Goal: Transaction & Acquisition: Download file/media

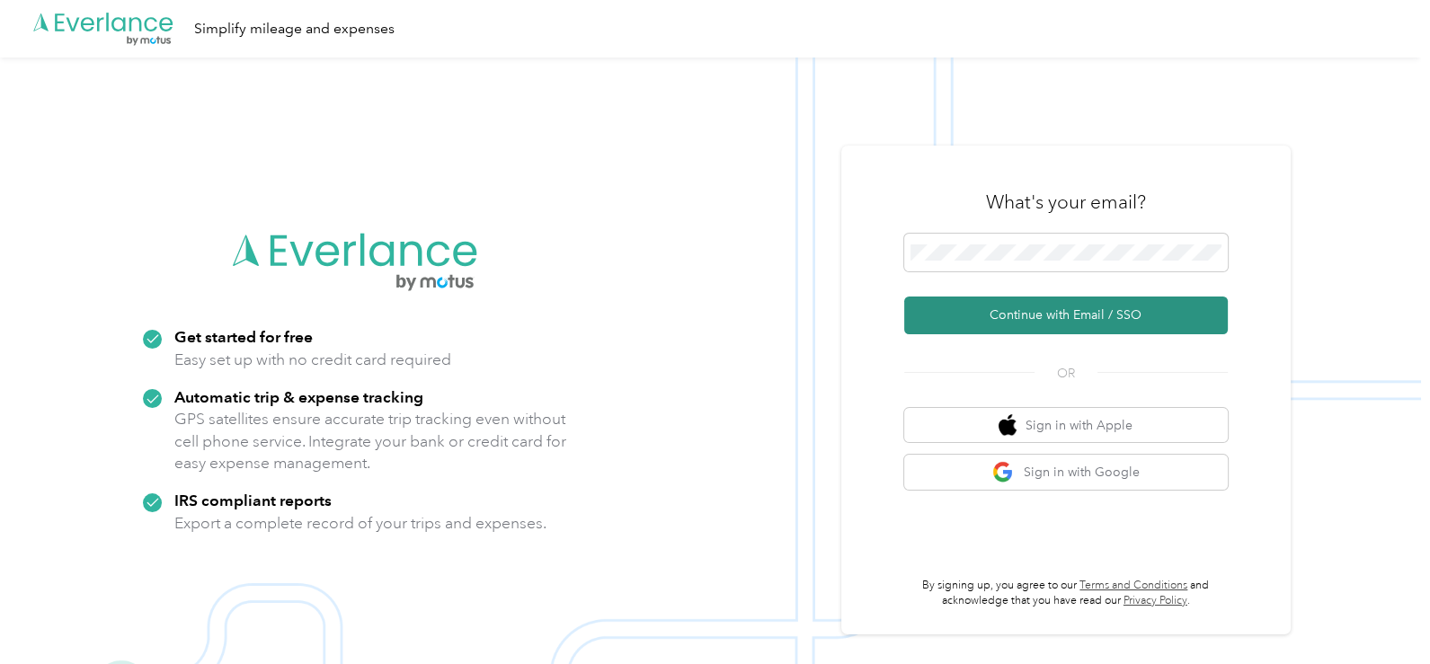
click at [1035, 309] on button "Continue with Email / SSO" at bounding box center [1066, 316] width 324 height 38
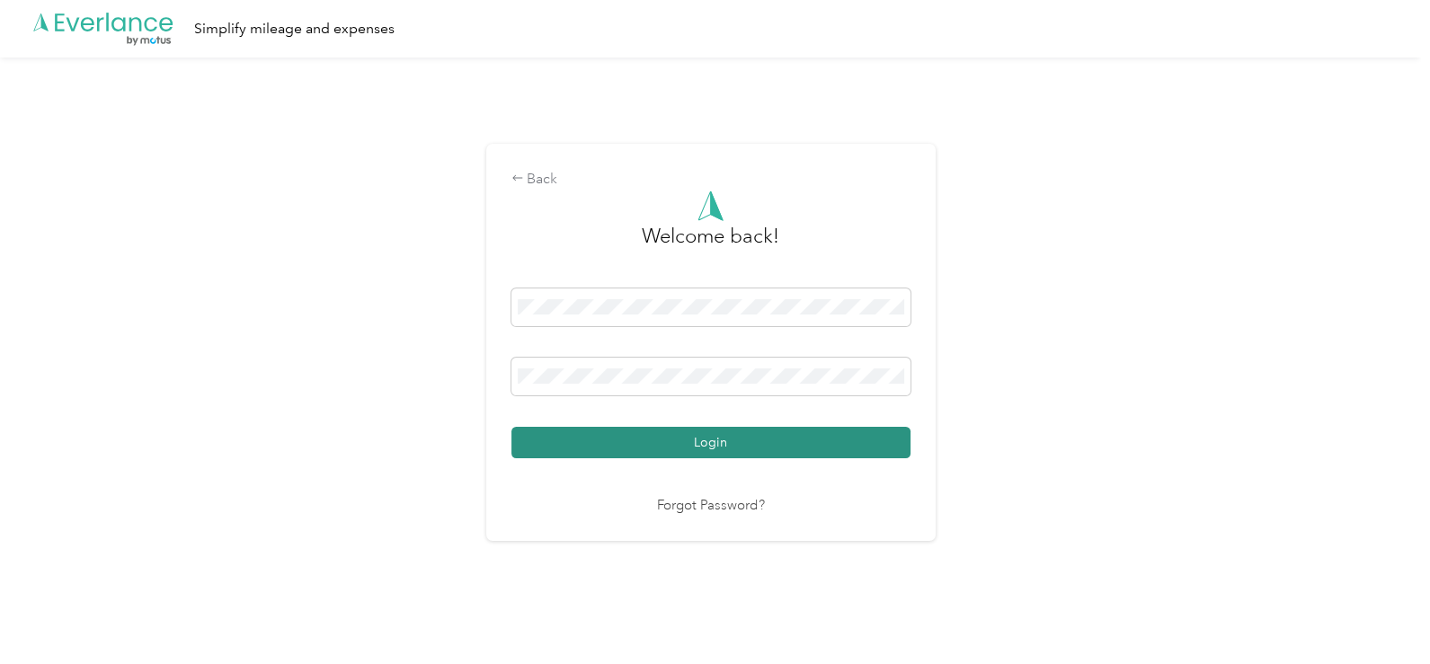
click at [715, 435] on button "Login" at bounding box center [711, 442] width 399 height 31
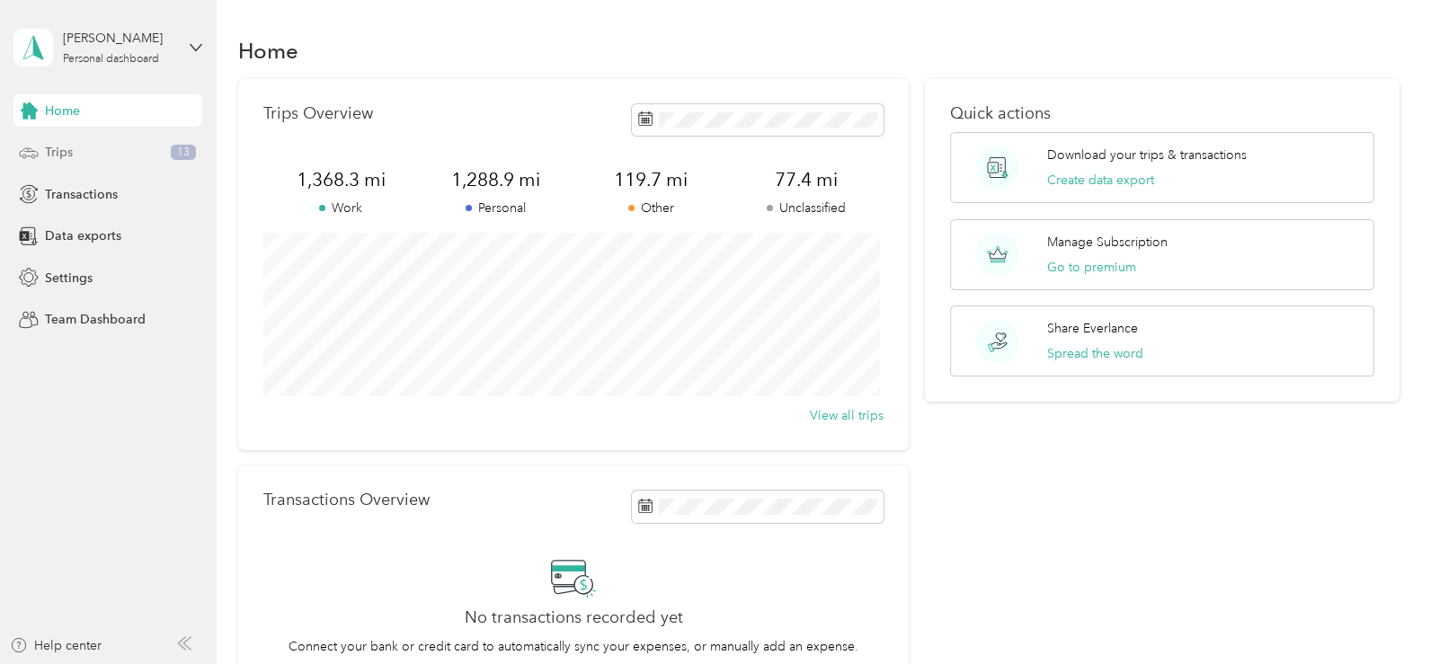
click at [95, 147] on div "Trips 13" at bounding box center [107, 153] width 189 height 32
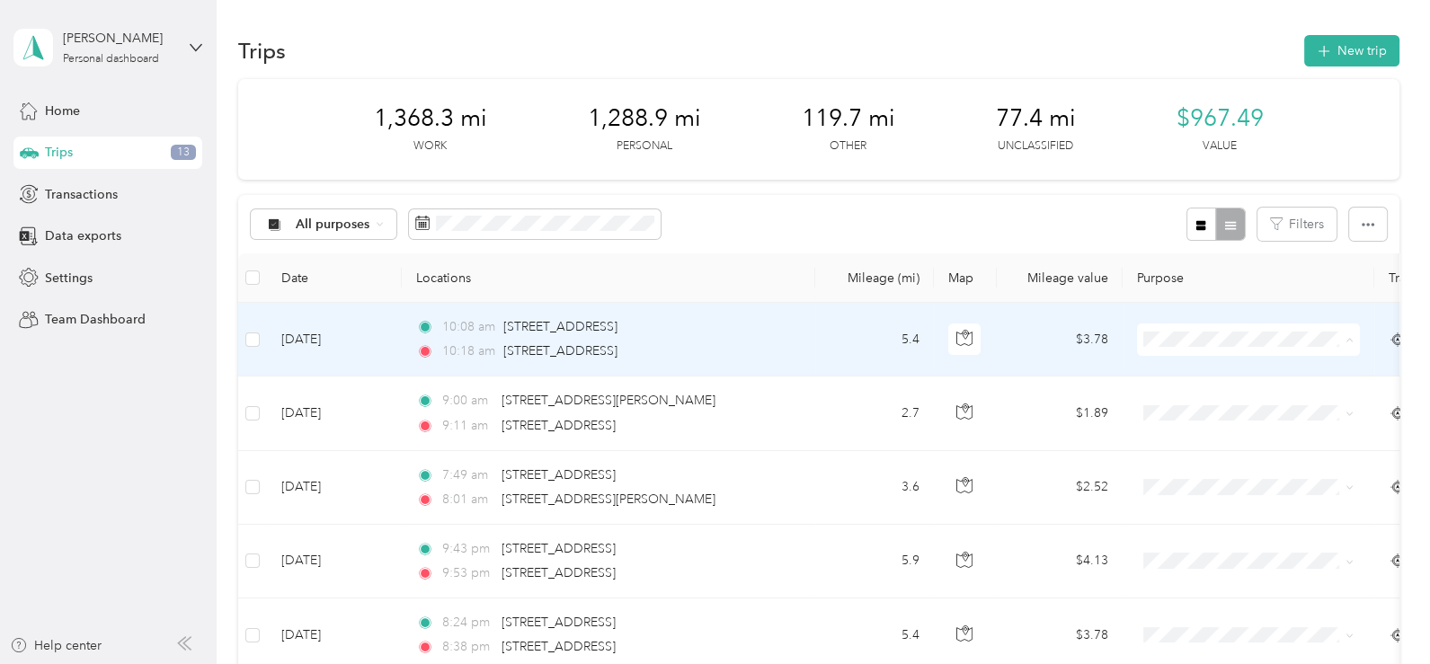
click at [1250, 530] on li "Medical" at bounding box center [1248, 529] width 223 height 31
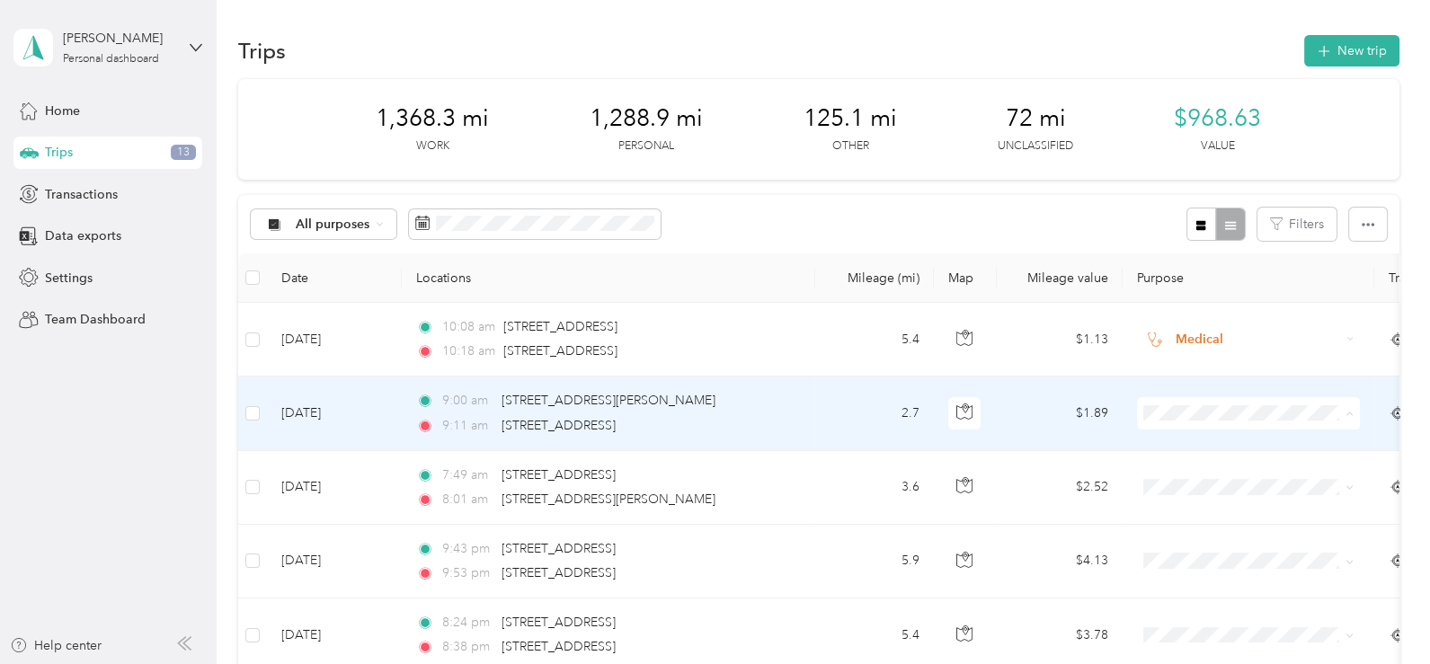
click at [1193, 323] on li "Medical" at bounding box center [1248, 315] width 223 height 31
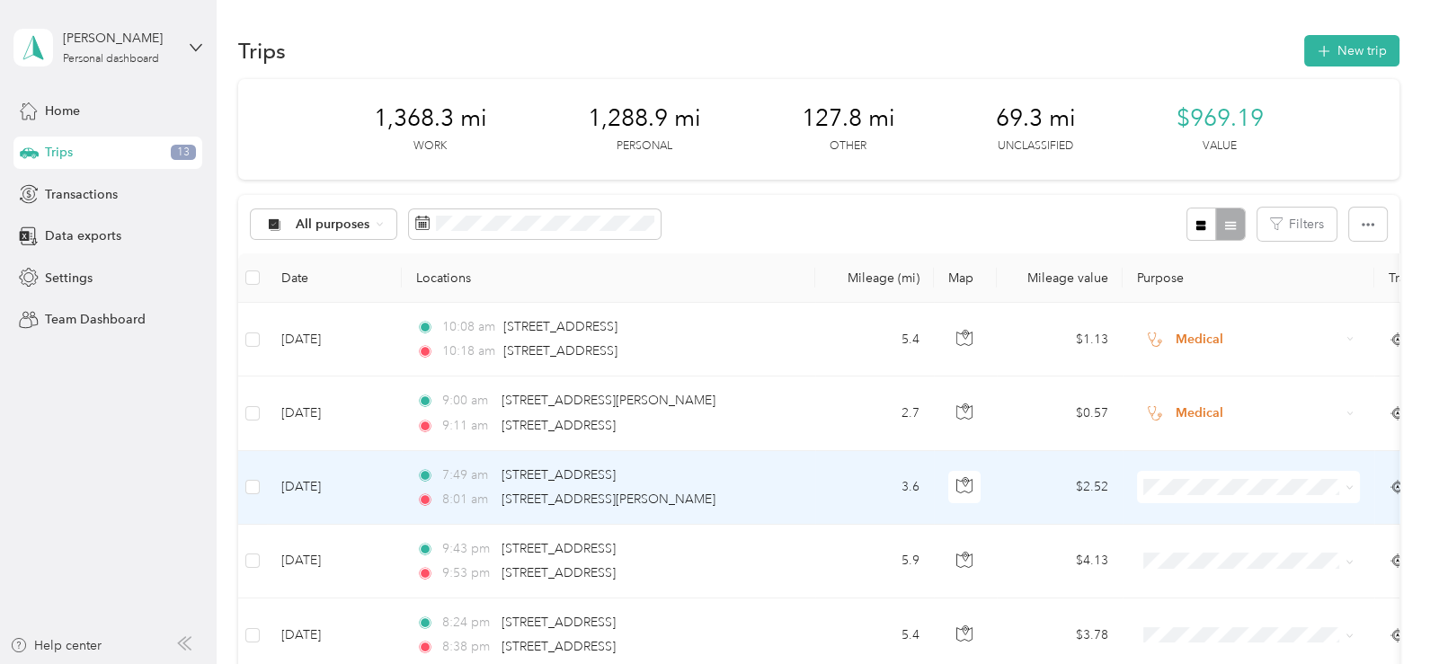
click at [1221, 388] on span "Medical" at bounding box center [1265, 388] width 166 height 19
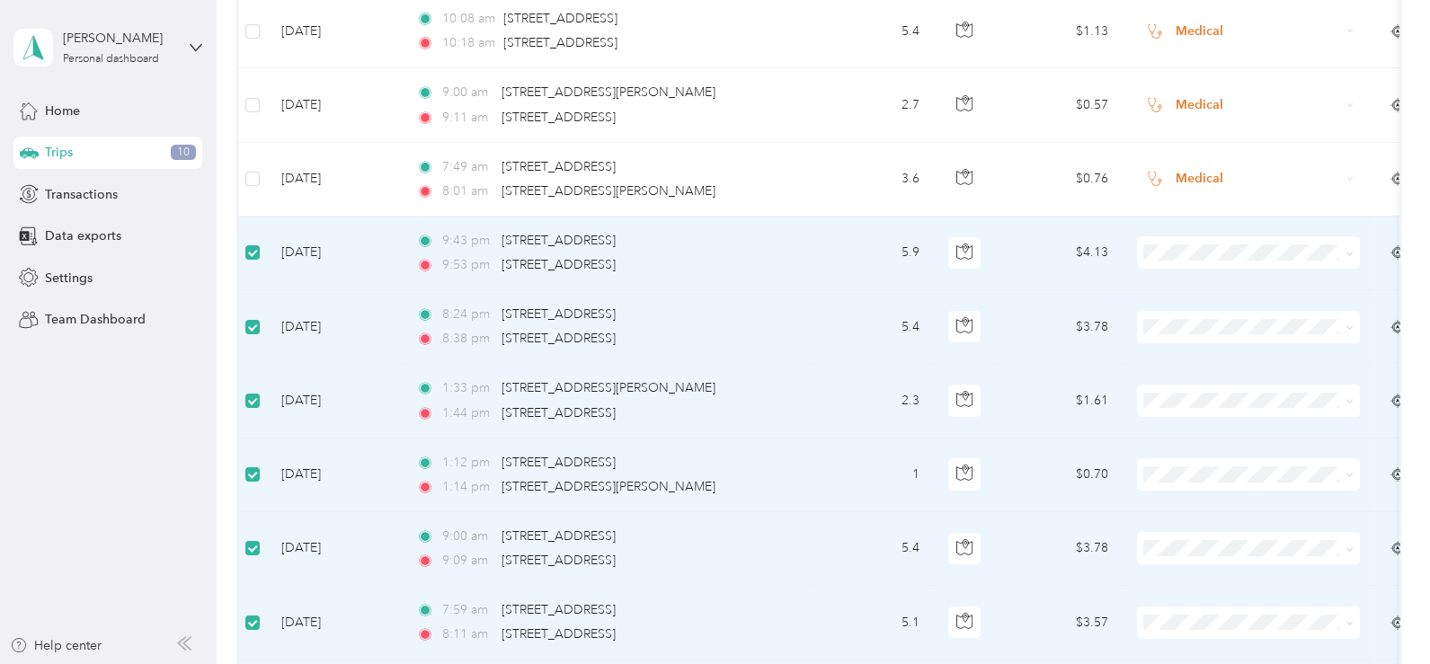
scroll to position [88, 0]
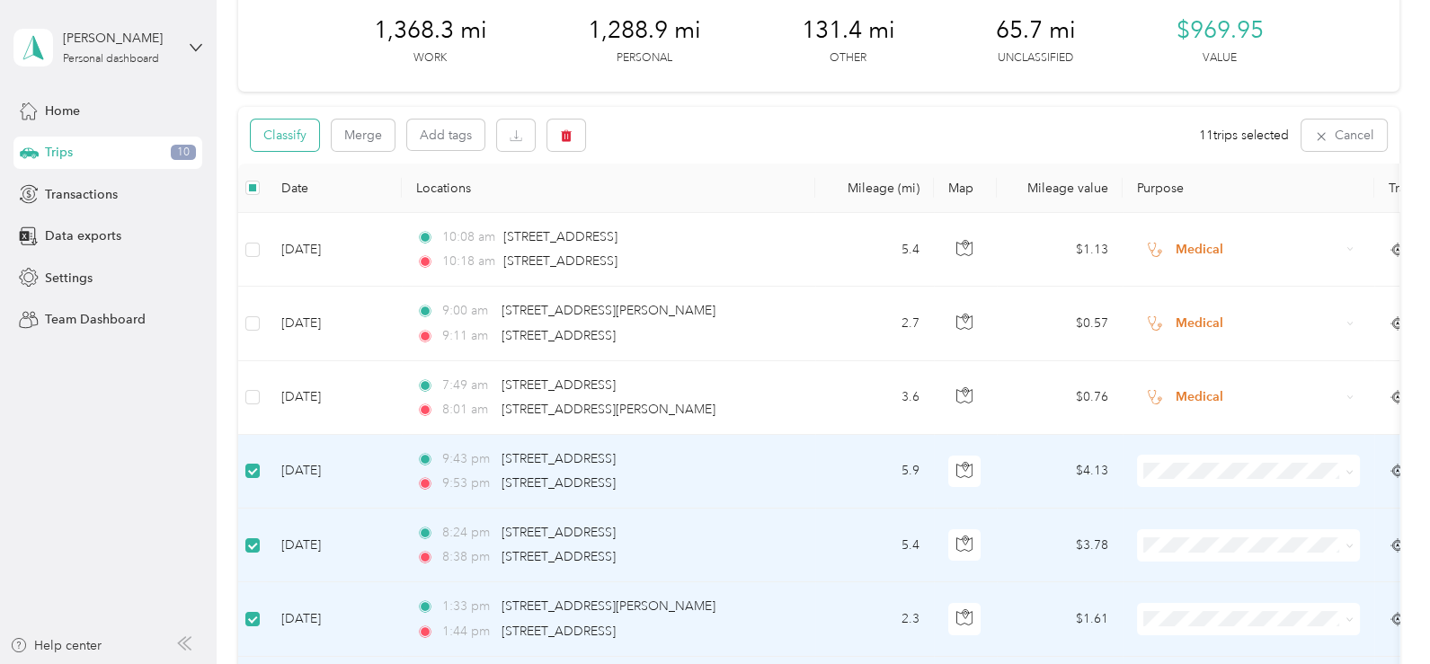
click at [293, 130] on button "Classify" at bounding box center [285, 135] width 68 height 31
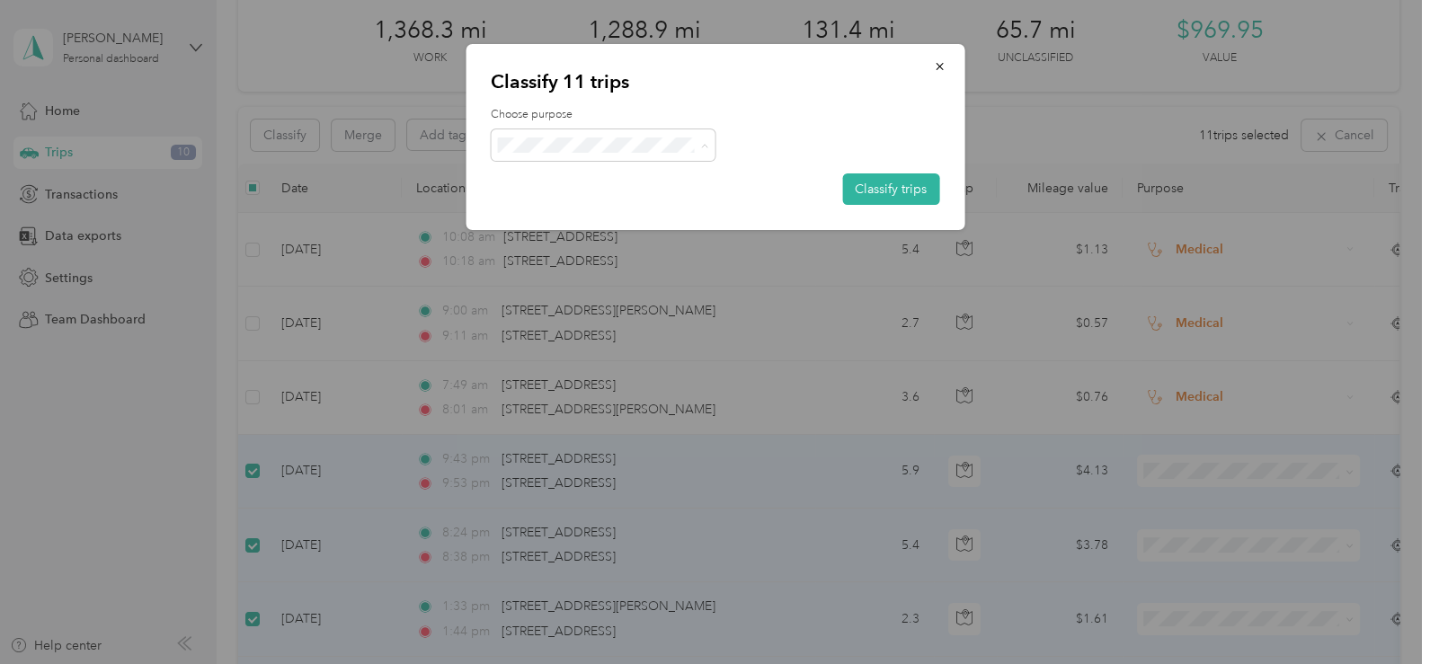
click at [575, 209] on span "Personal" at bounding box center [618, 209] width 167 height 19
click at [894, 188] on button "Classify trips" at bounding box center [890, 189] width 97 height 31
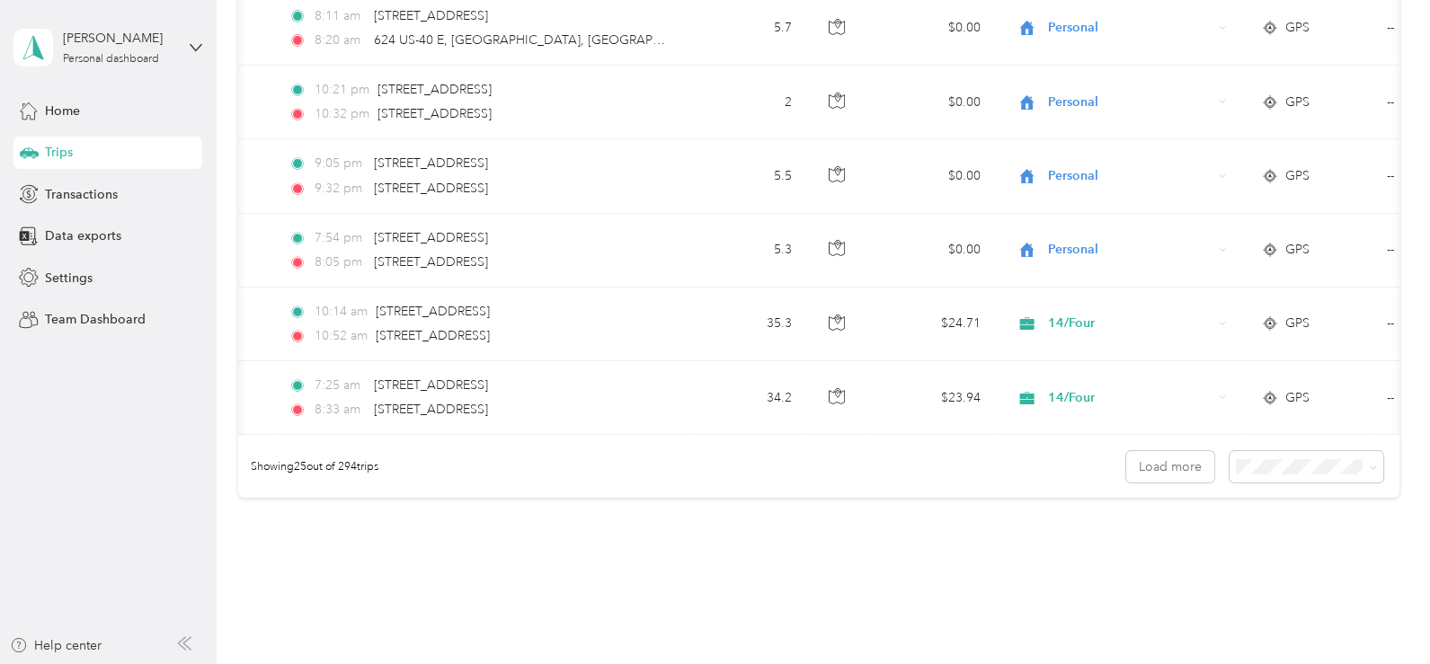
scroll to position [0, 0]
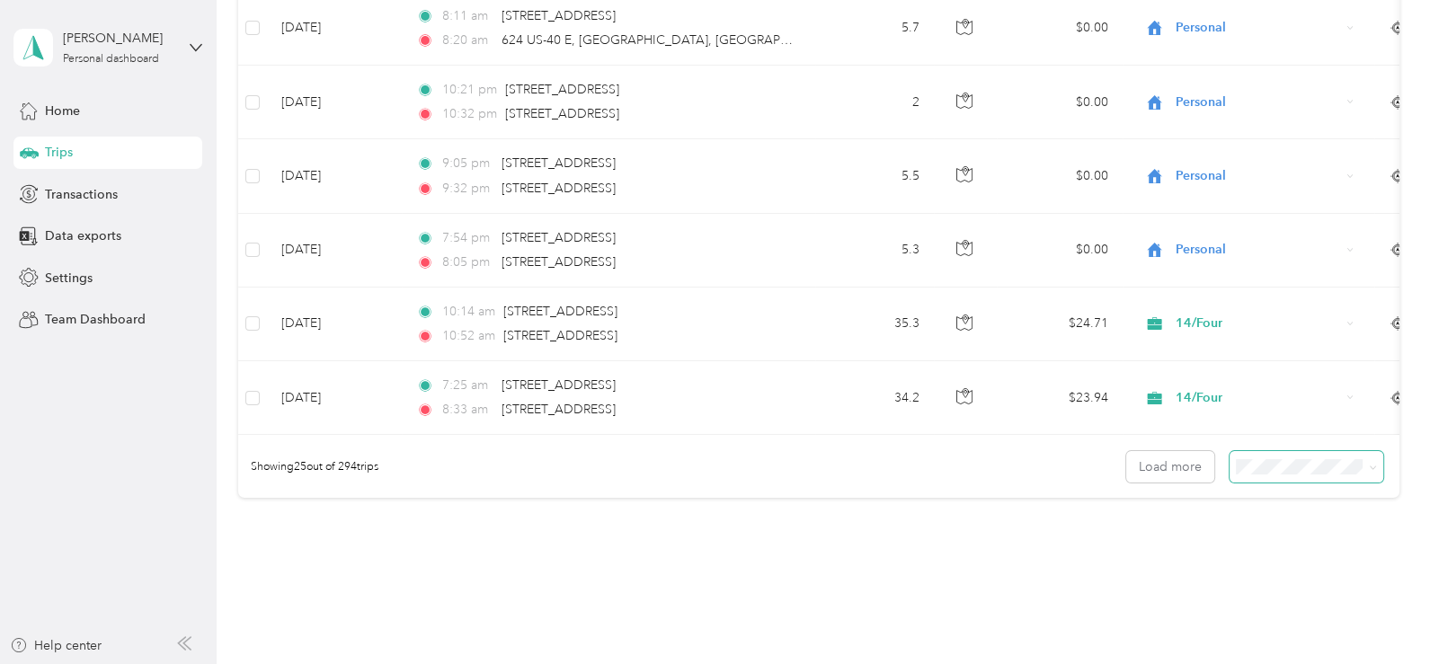
click at [1261, 483] on span at bounding box center [1307, 466] width 154 height 31
click at [1262, 566] on span "100 per load" at bounding box center [1275, 570] width 74 height 15
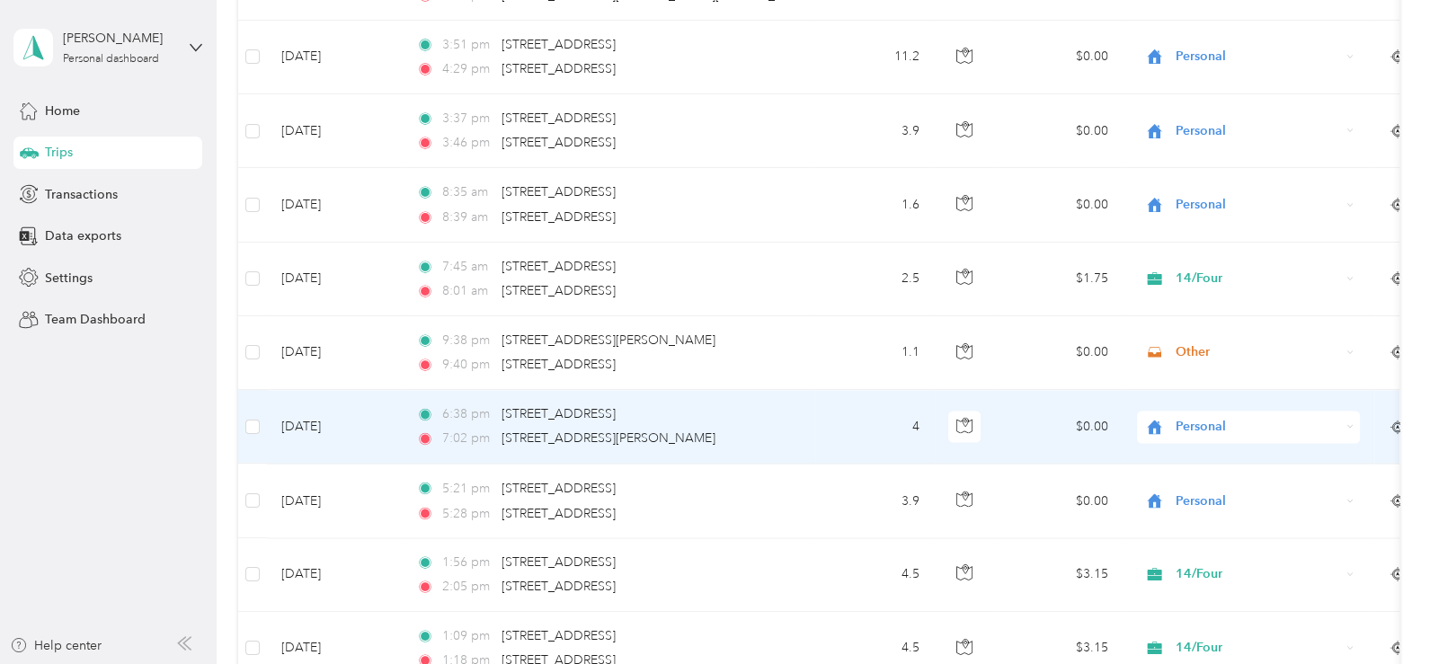
scroll to position [4055, 0]
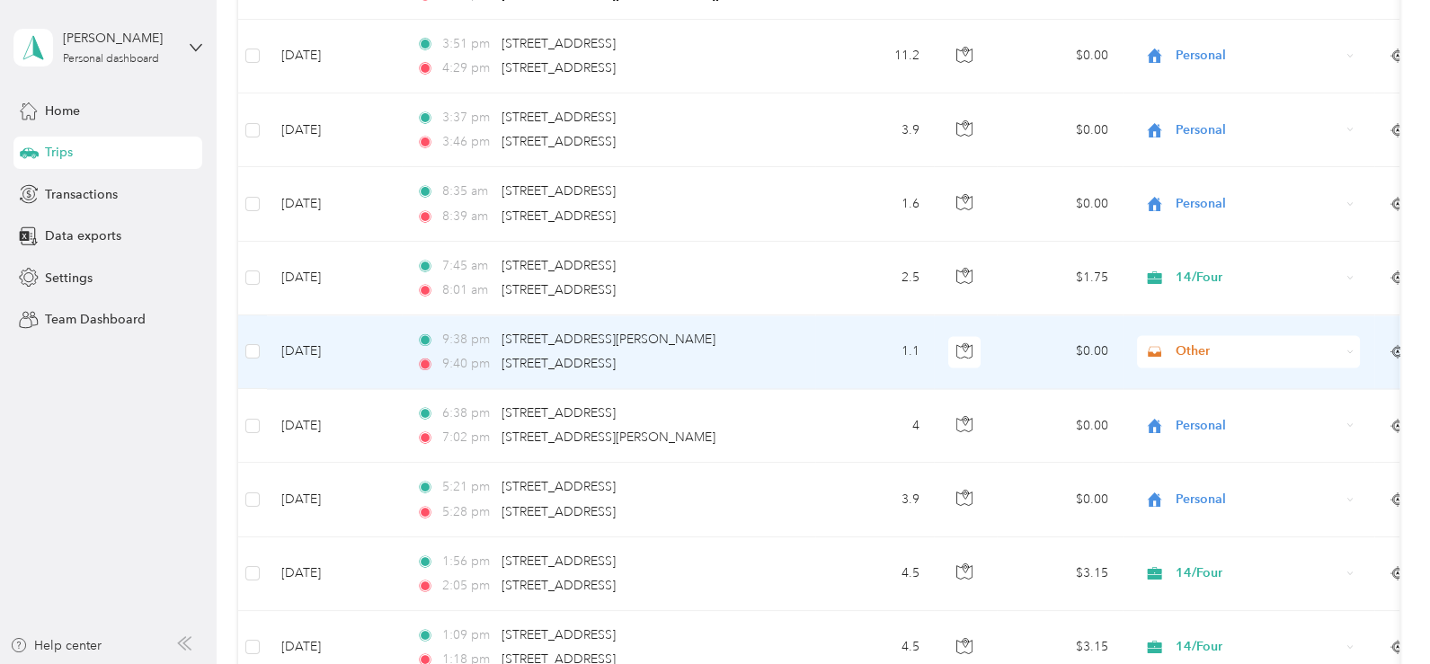
click at [1205, 342] on span "Other" at bounding box center [1258, 352] width 165 height 20
click at [1209, 409] on li "Personal" at bounding box center [1248, 399] width 223 height 31
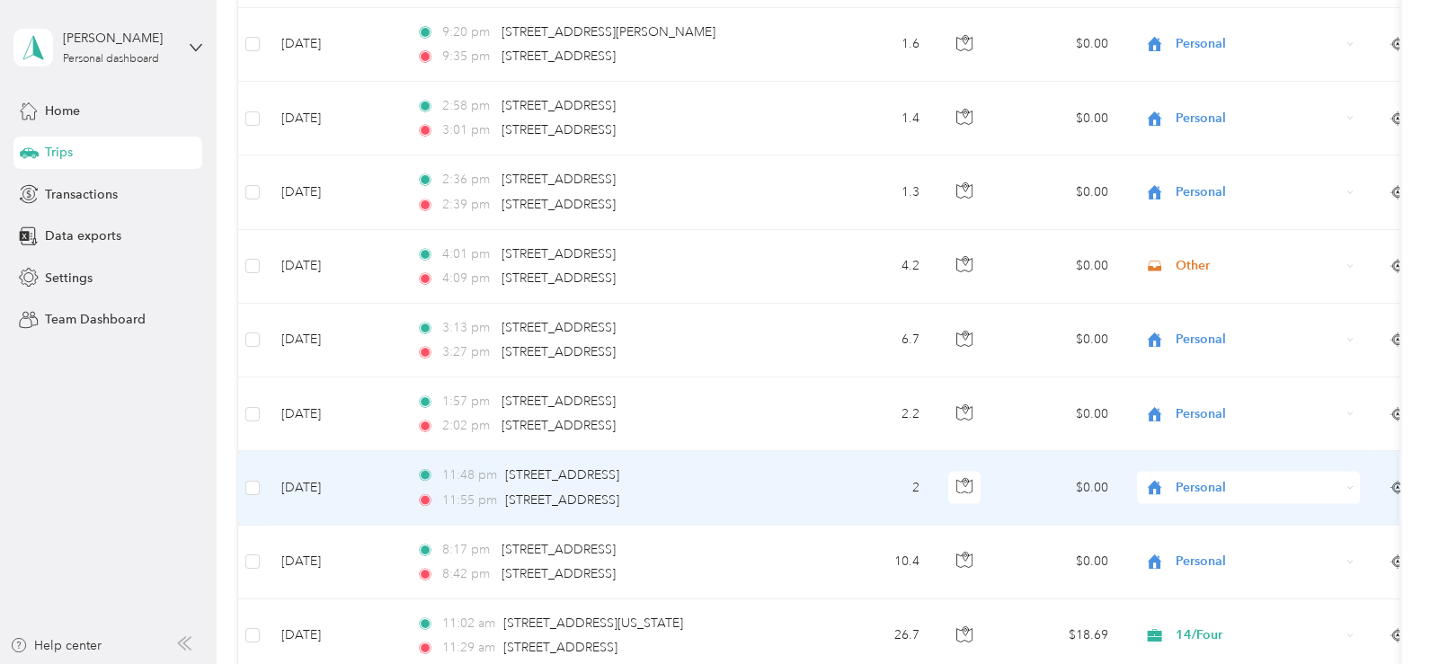
scroll to position [4774, 0]
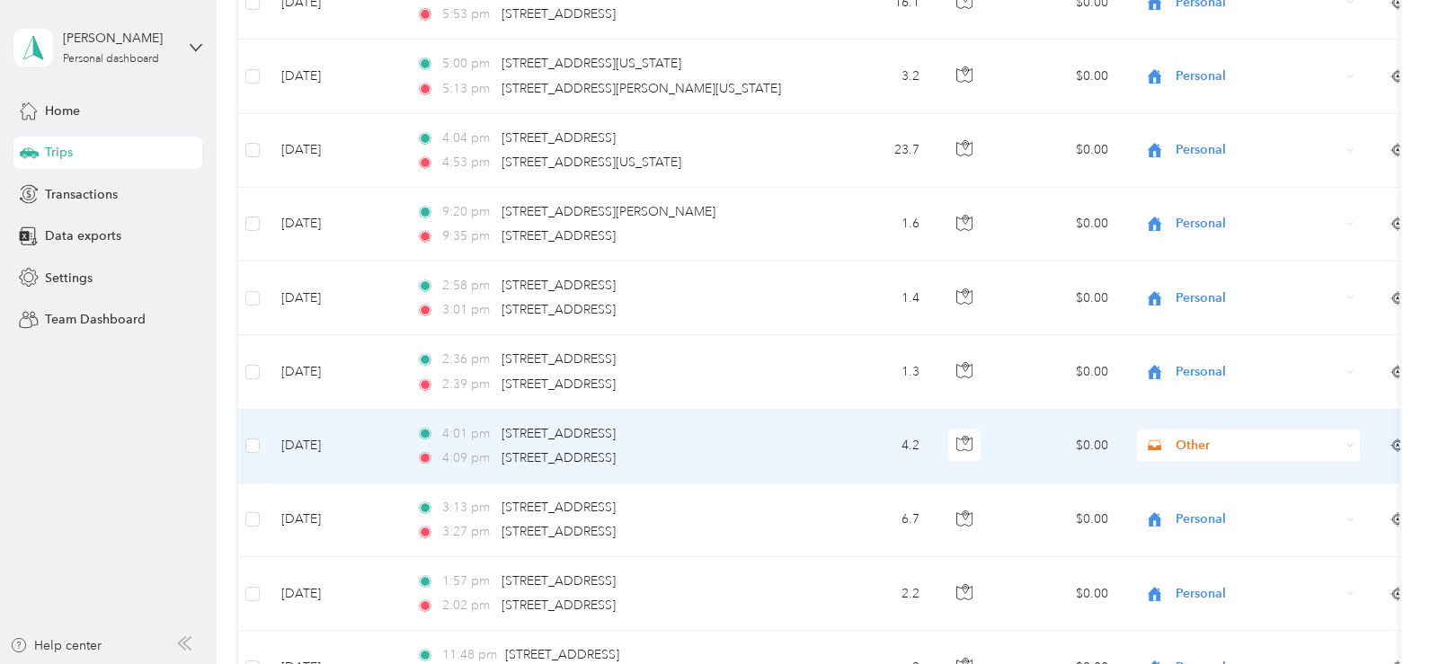
click at [1176, 436] on span "Other" at bounding box center [1258, 446] width 165 height 20
click at [1207, 208] on span "Personal" at bounding box center [1265, 210] width 166 height 19
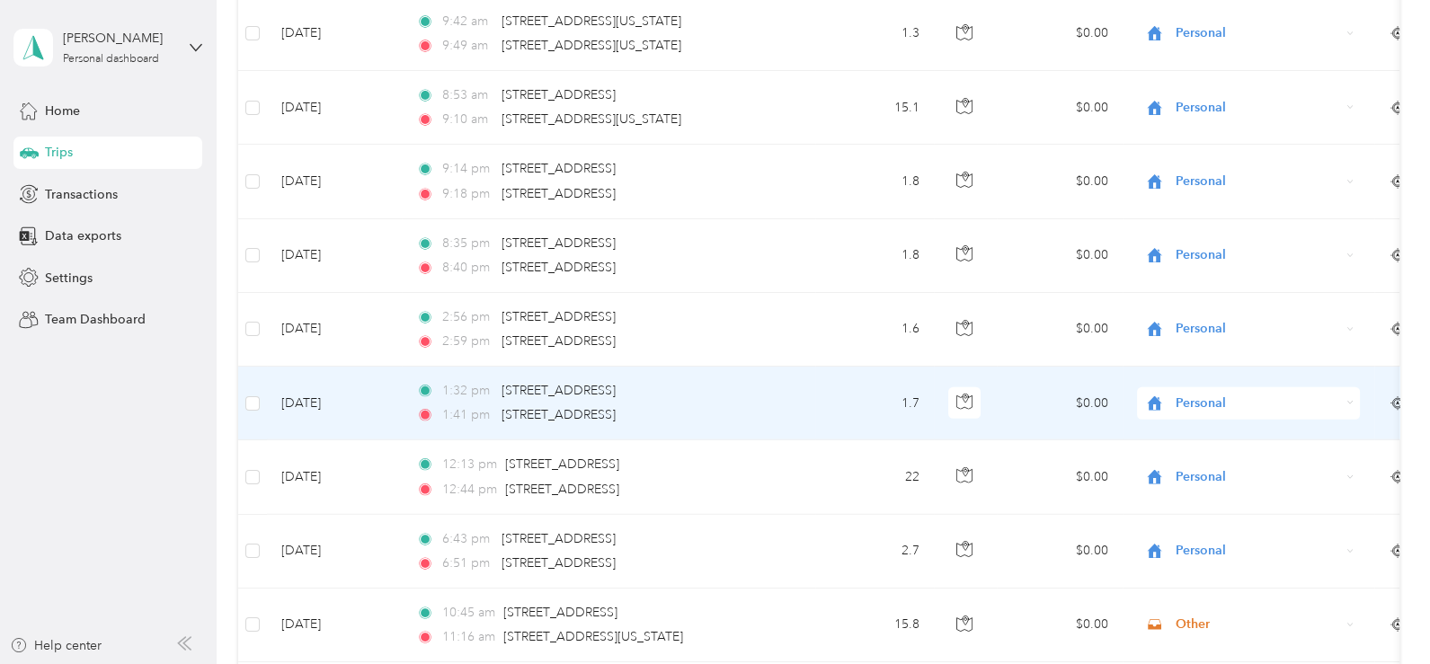
scroll to position [6122, 0]
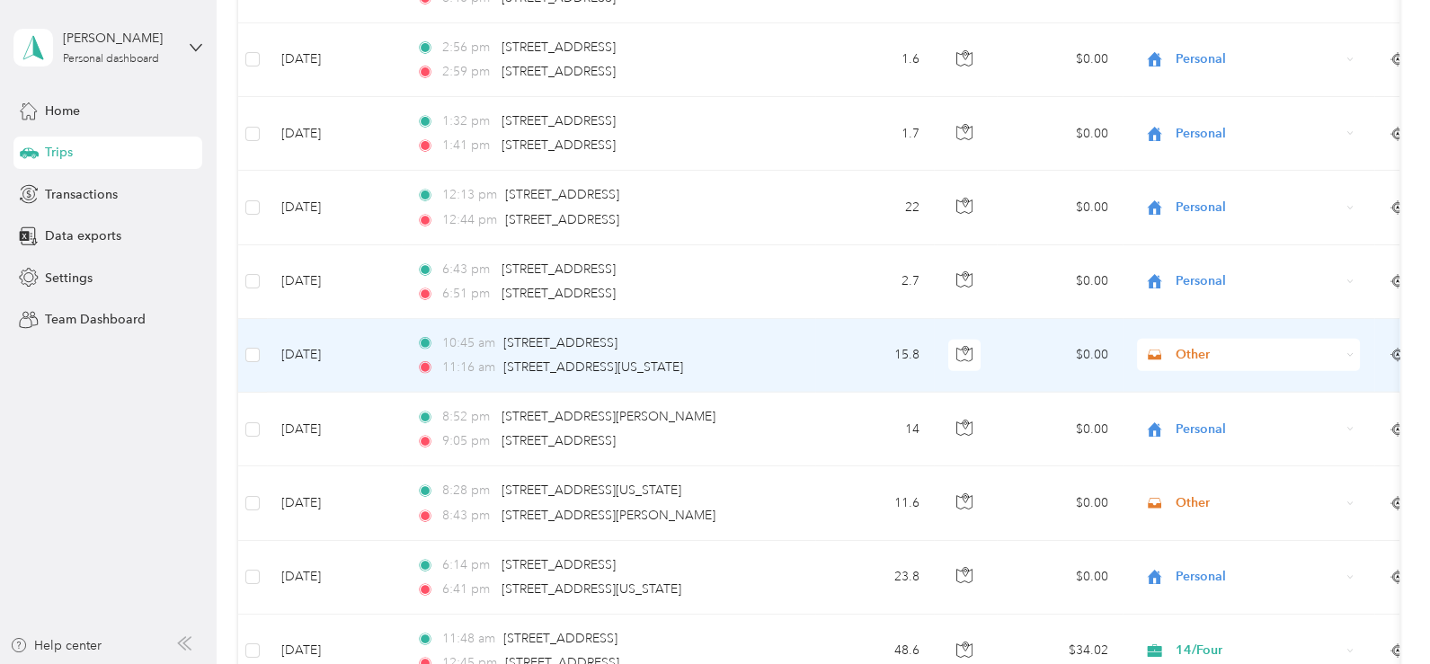
click at [1178, 345] on span "Other" at bounding box center [1258, 355] width 165 height 20
click at [1194, 412] on ol "Work Personal 14/Four Other Charity Medical Moving Commute Life" at bounding box center [1248, 483] width 223 height 252
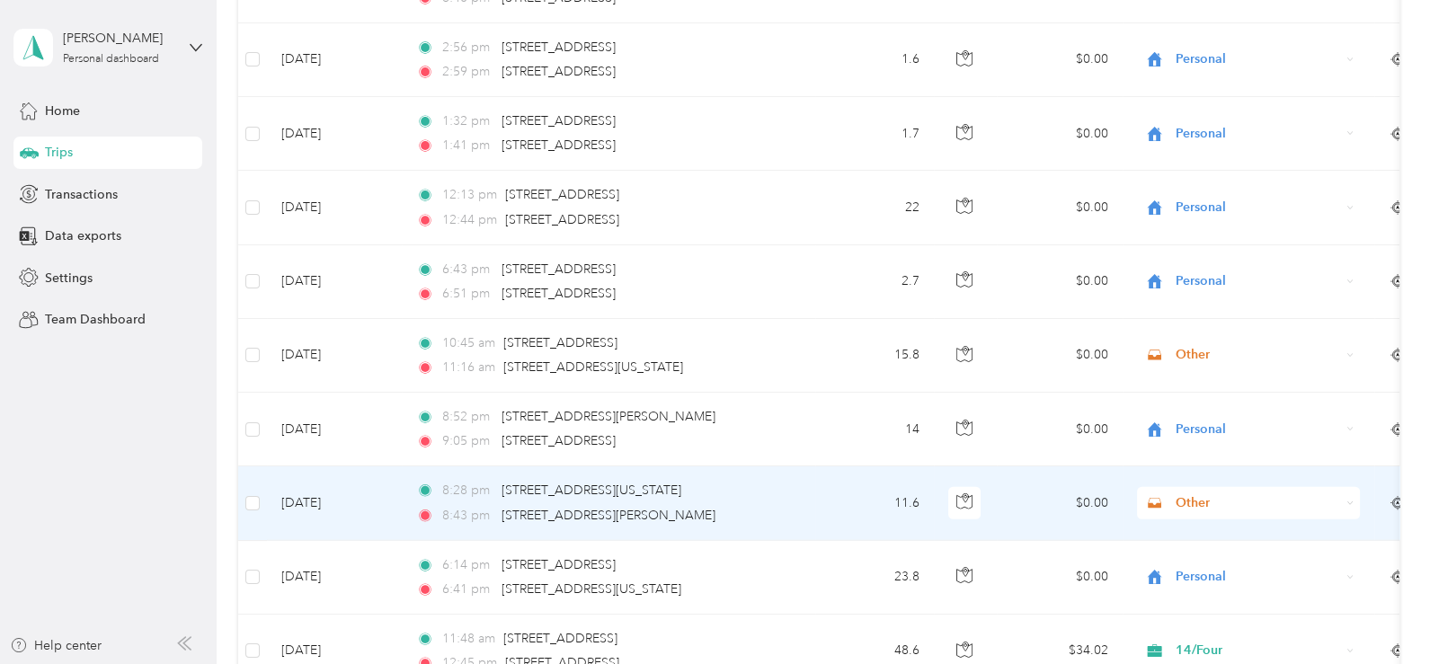
click at [1196, 494] on span "Other" at bounding box center [1258, 504] width 165 height 20
click at [1224, 270] on ol "Work Personal 14/Four Other Charity Medical Moving Commute Life" at bounding box center [1248, 339] width 223 height 252
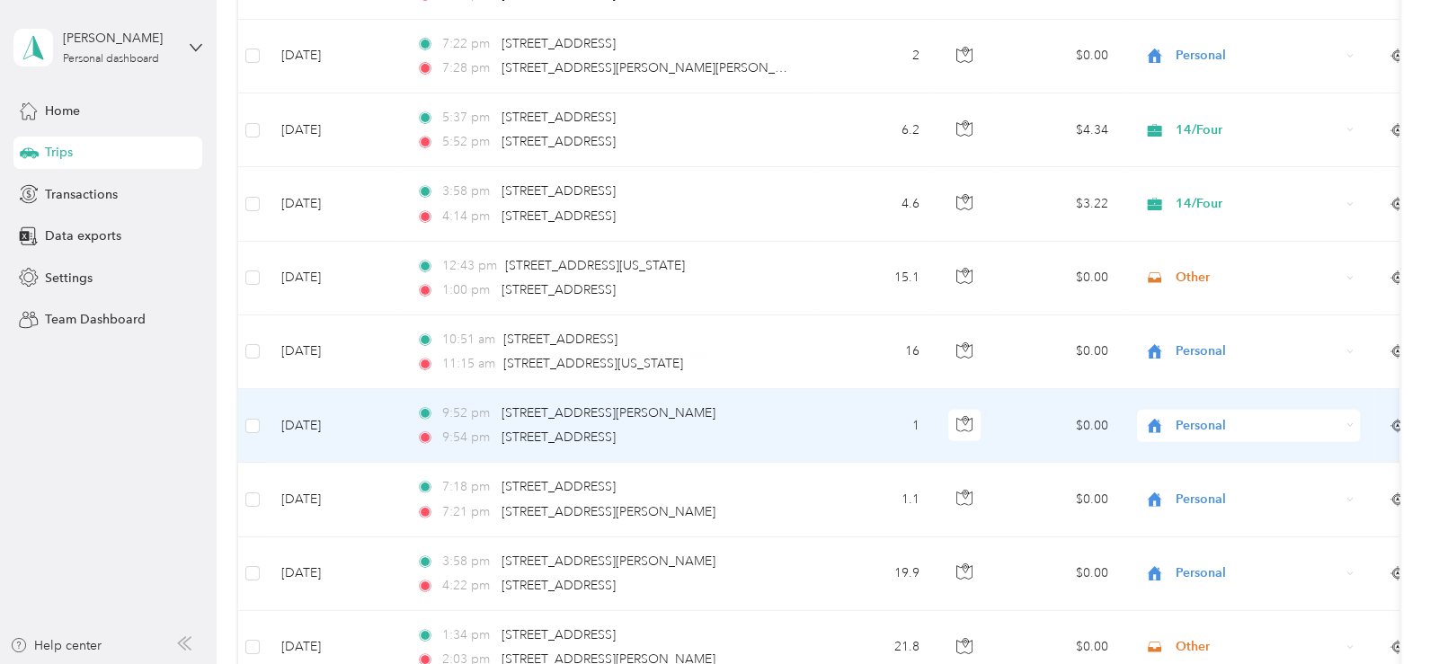
scroll to position [7021, 0]
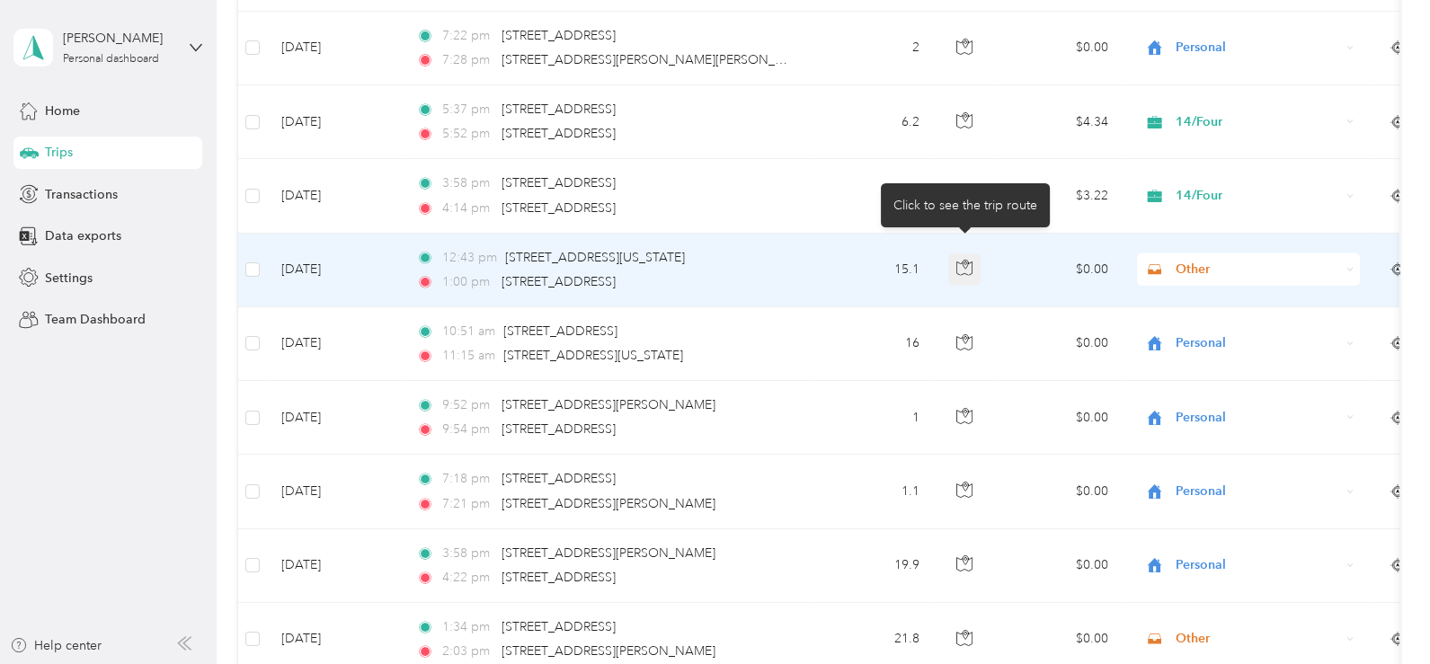
click at [958, 260] on icon "button" at bounding box center [965, 268] width 16 height 16
click at [1213, 260] on span "Other" at bounding box center [1258, 270] width 165 height 20
click at [1210, 338] on span "14/Four" at bounding box center [1265, 339] width 166 height 19
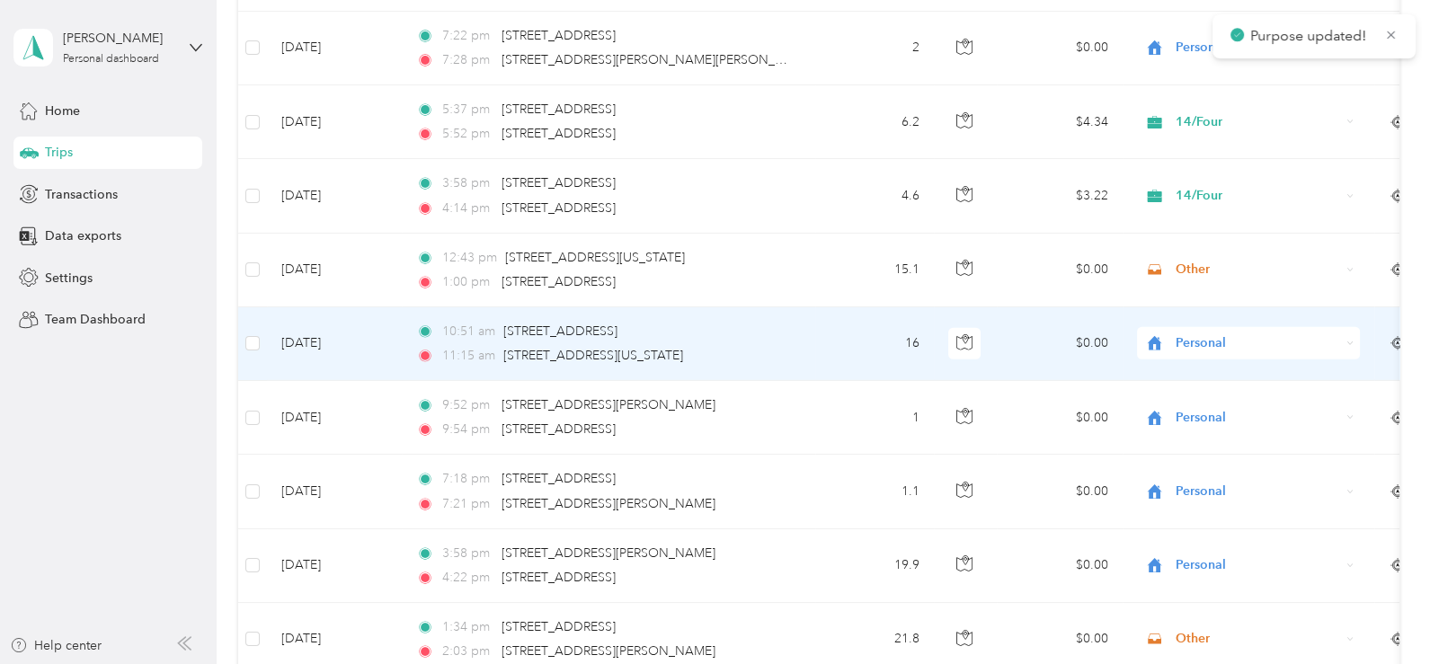
click at [1205, 334] on span "Personal" at bounding box center [1258, 344] width 165 height 20
click at [1206, 421] on span "14/Four" at bounding box center [1265, 414] width 166 height 19
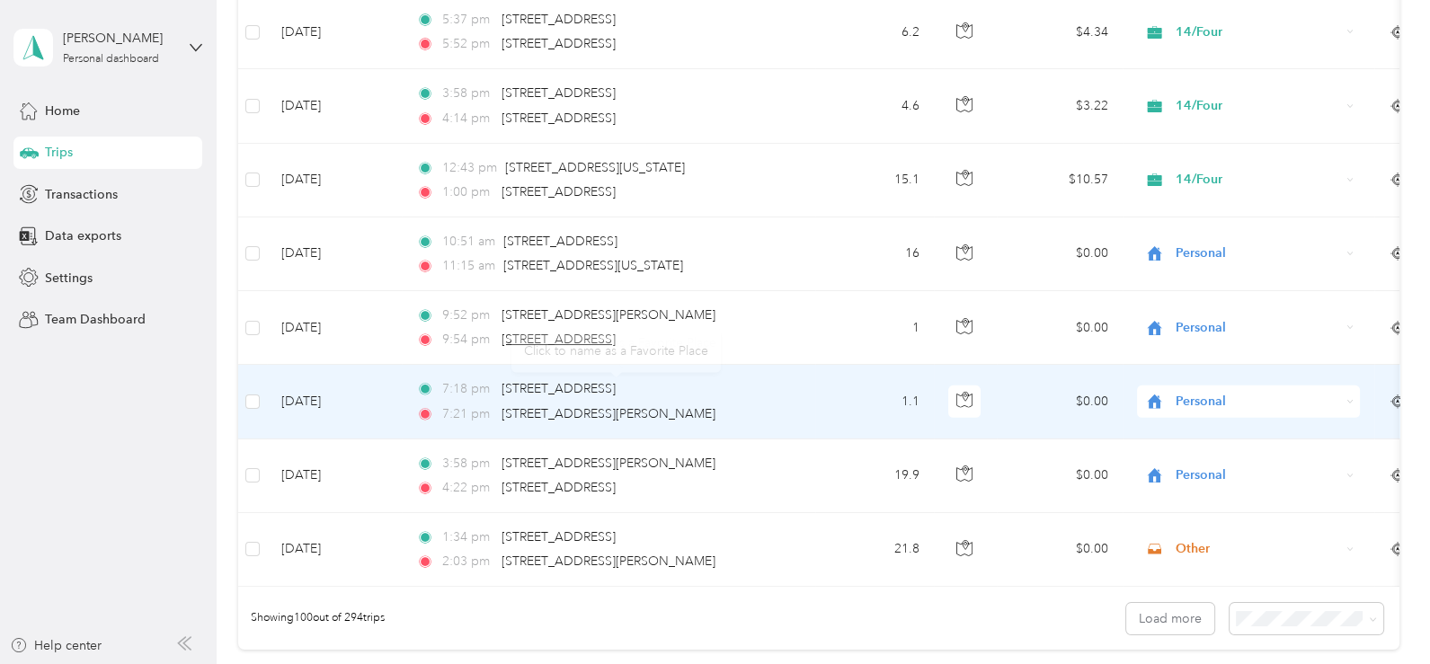
scroll to position [7201, 0]
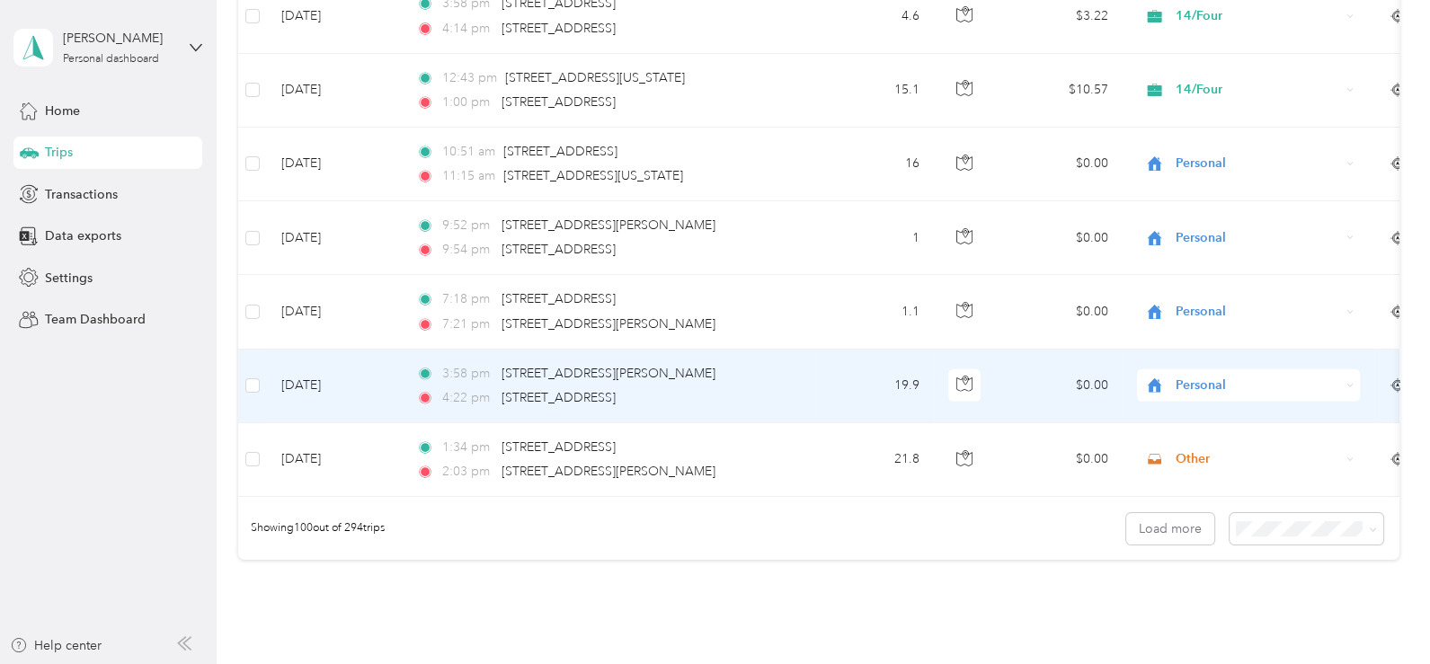
click at [1222, 378] on div "Personal" at bounding box center [1248, 386] width 223 height 32
click at [1208, 462] on span "14/Four" at bounding box center [1265, 460] width 166 height 19
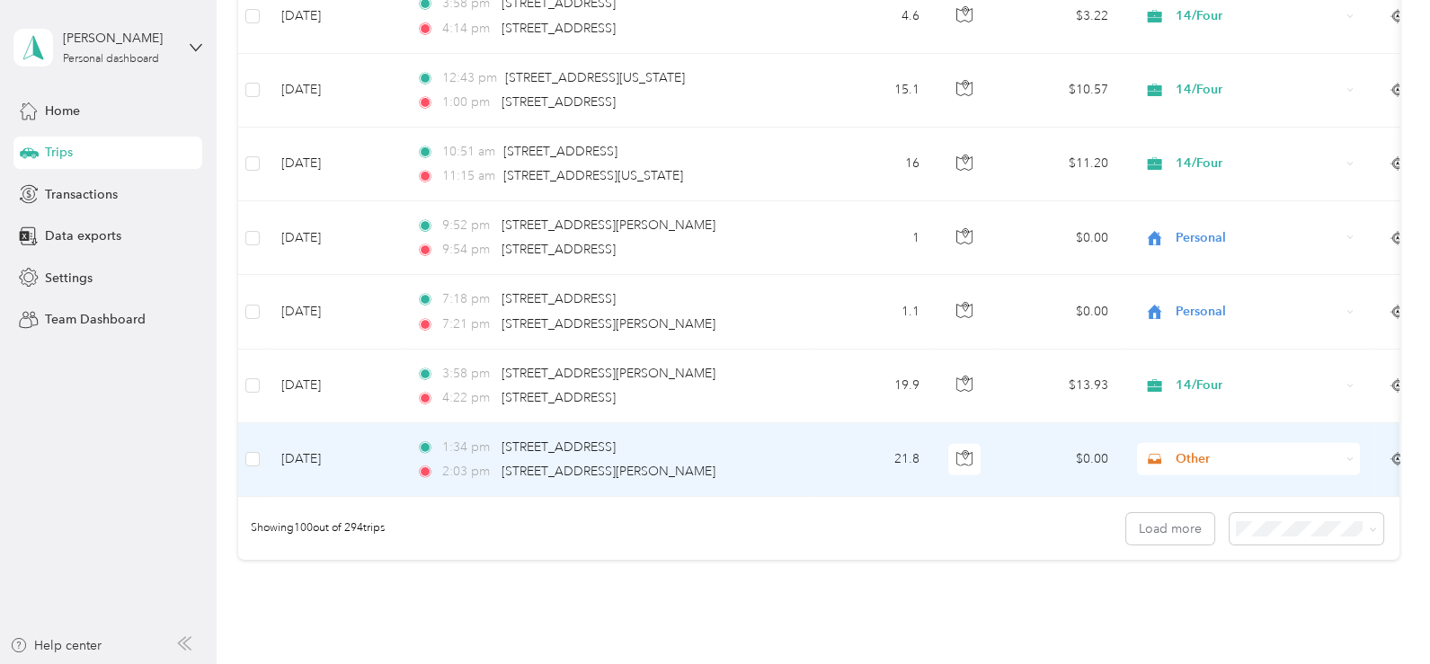
click at [1204, 450] on span "Other" at bounding box center [1258, 460] width 165 height 20
click at [1219, 258] on ol "Work Personal 14/Four Other Charity Medical Moving Commute Life" at bounding box center [1248, 294] width 223 height 252
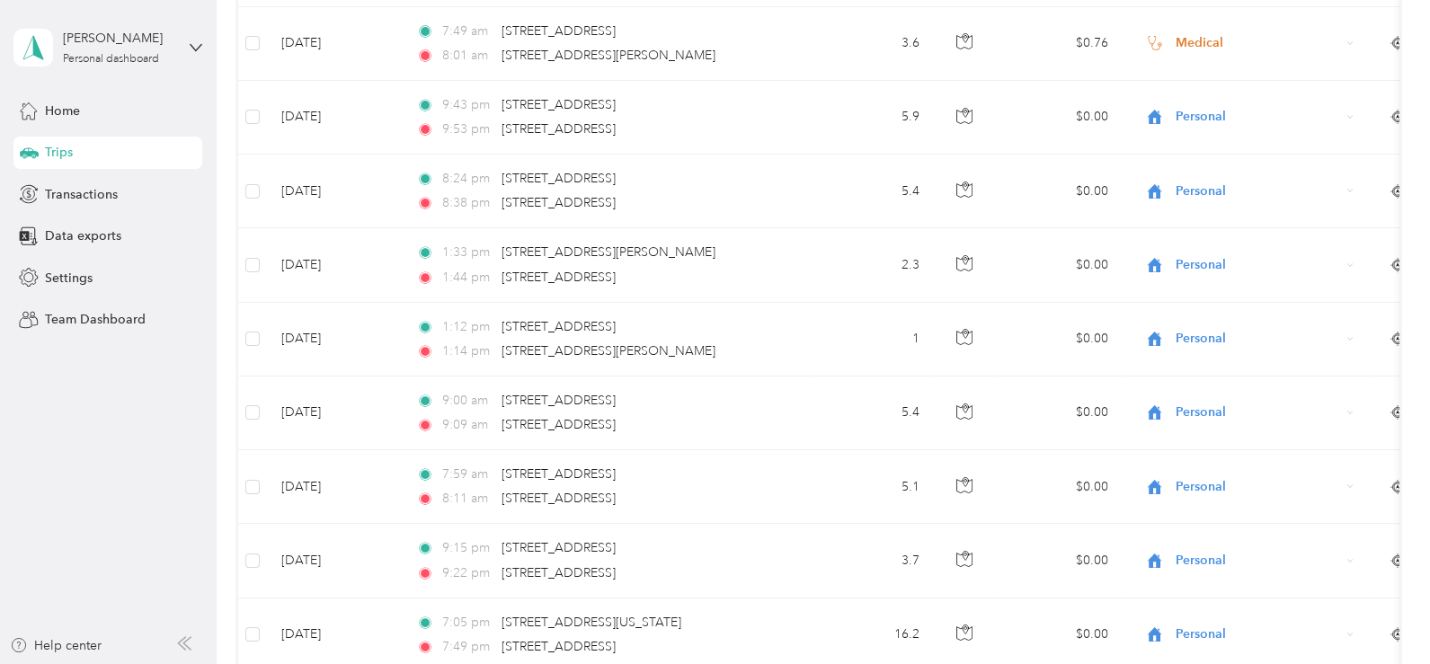
scroll to position [0, 0]
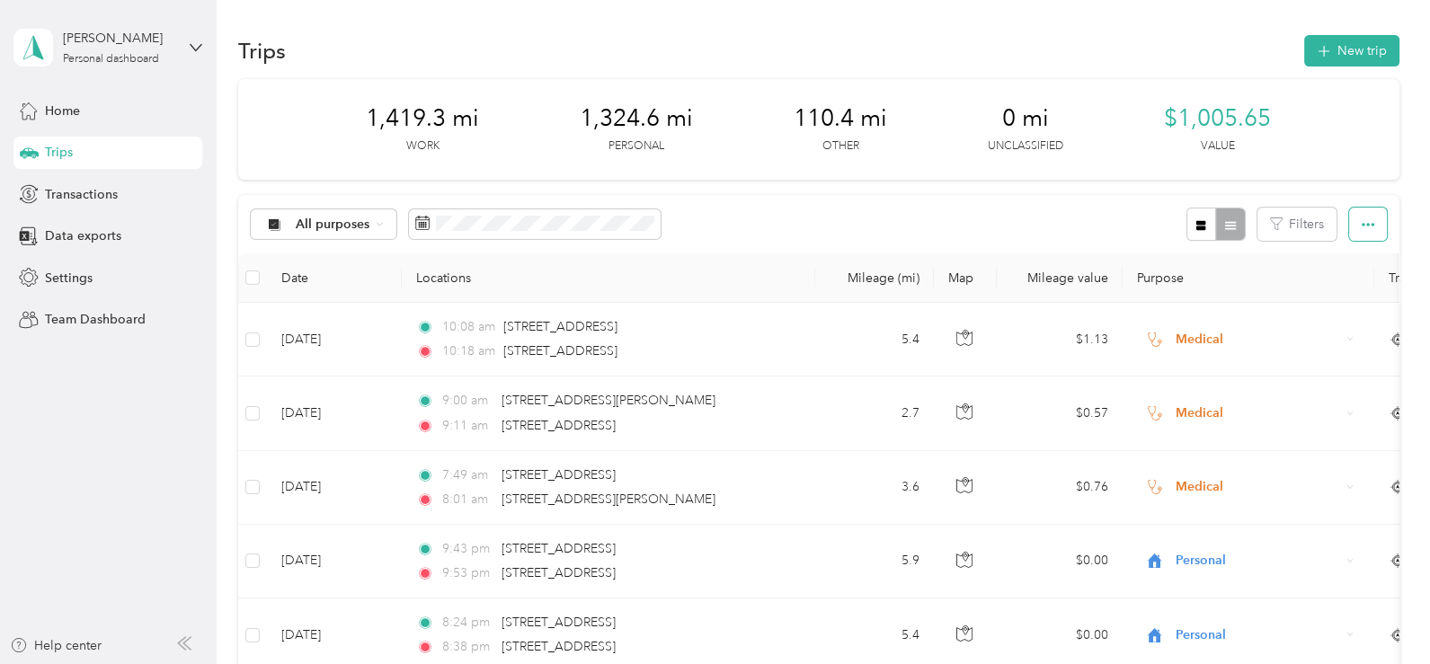
click at [1362, 236] on button "button" at bounding box center [1369, 224] width 38 height 33
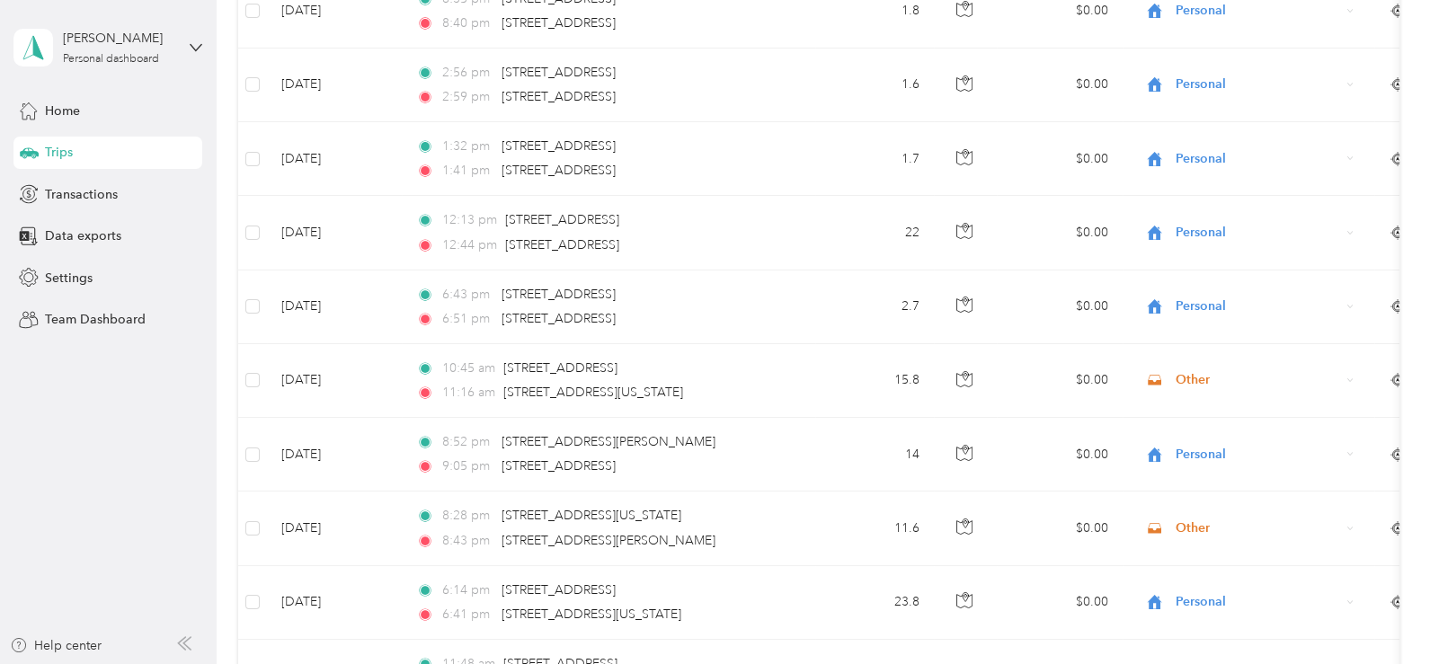
scroll to position [7339, 0]
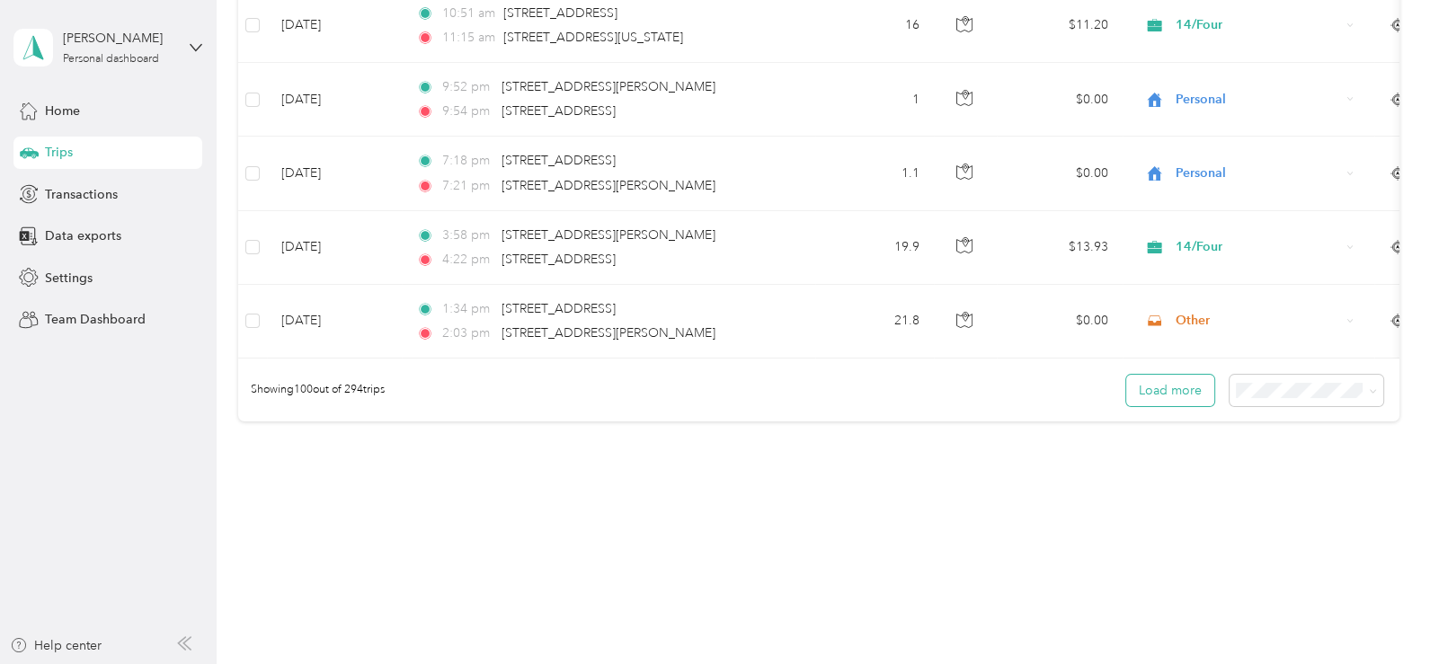
click at [1157, 381] on button "Load more" at bounding box center [1171, 390] width 88 height 31
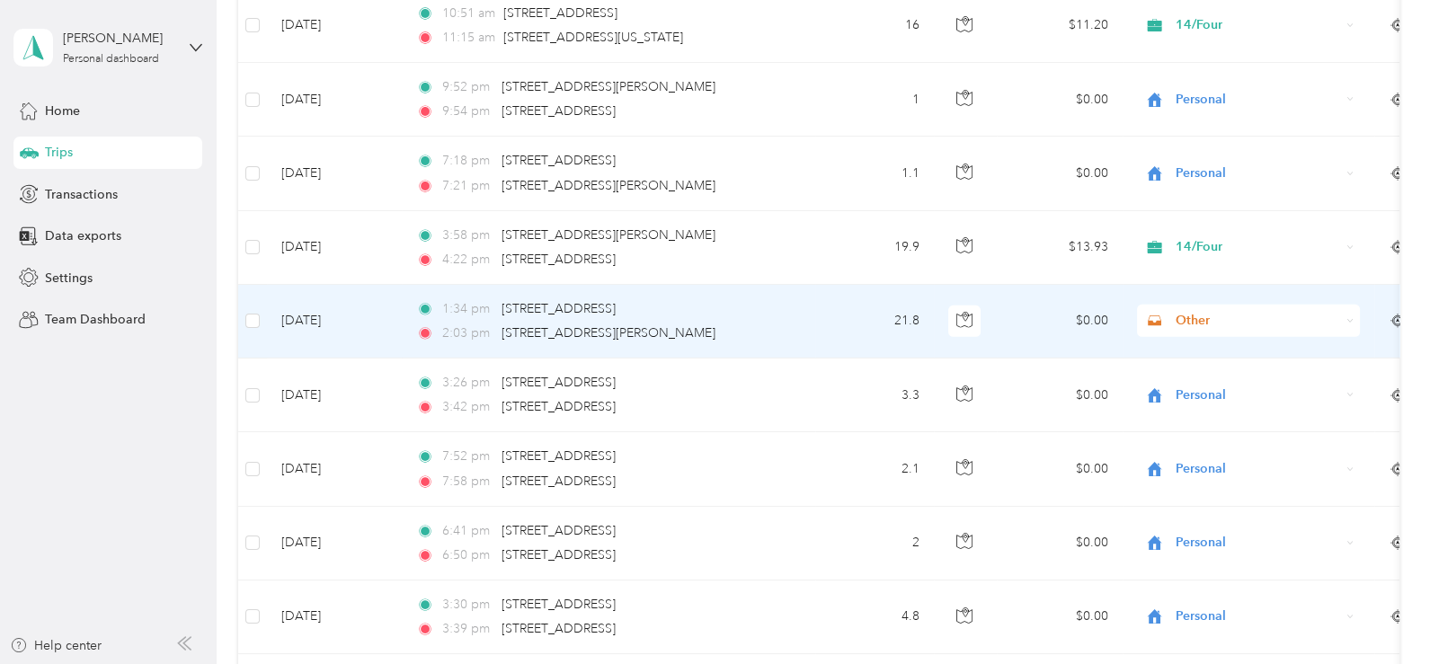
click at [1225, 311] on span "Other" at bounding box center [1258, 321] width 165 height 20
click at [1217, 391] on span "14/Four" at bounding box center [1265, 395] width 166 height 19
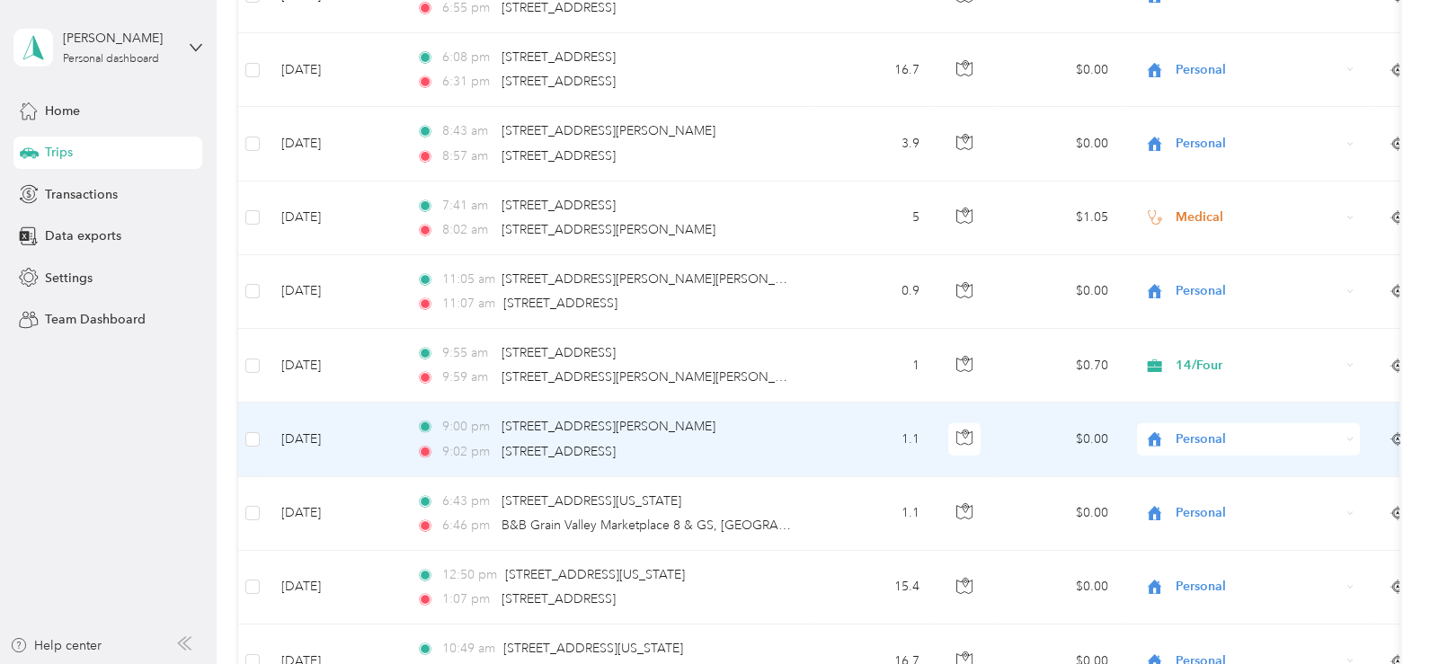
scroll to position [13993, 0]
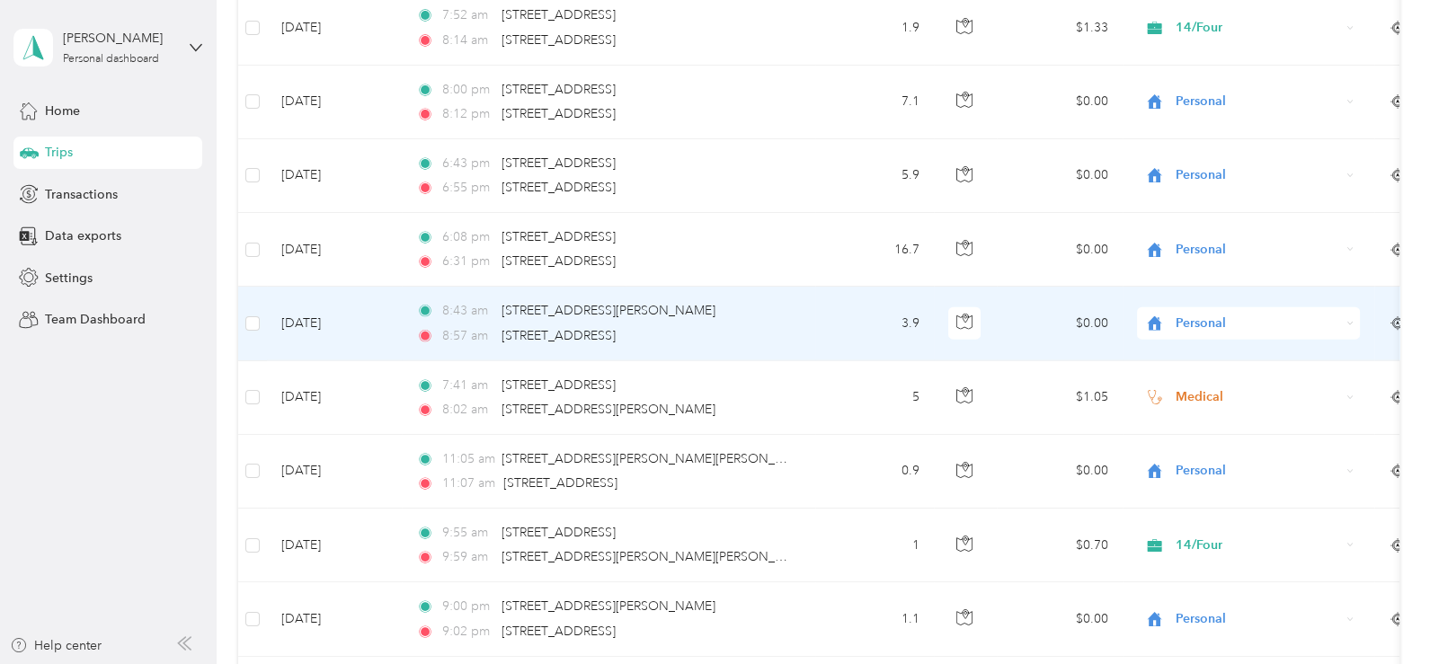
click at [1182, 314] on span "Personal" at bounding box center [1258, 324] width 165 height 20
click at [1227, 484] on li "Medical" at bounding box center [1248, 474] width 223 height 31
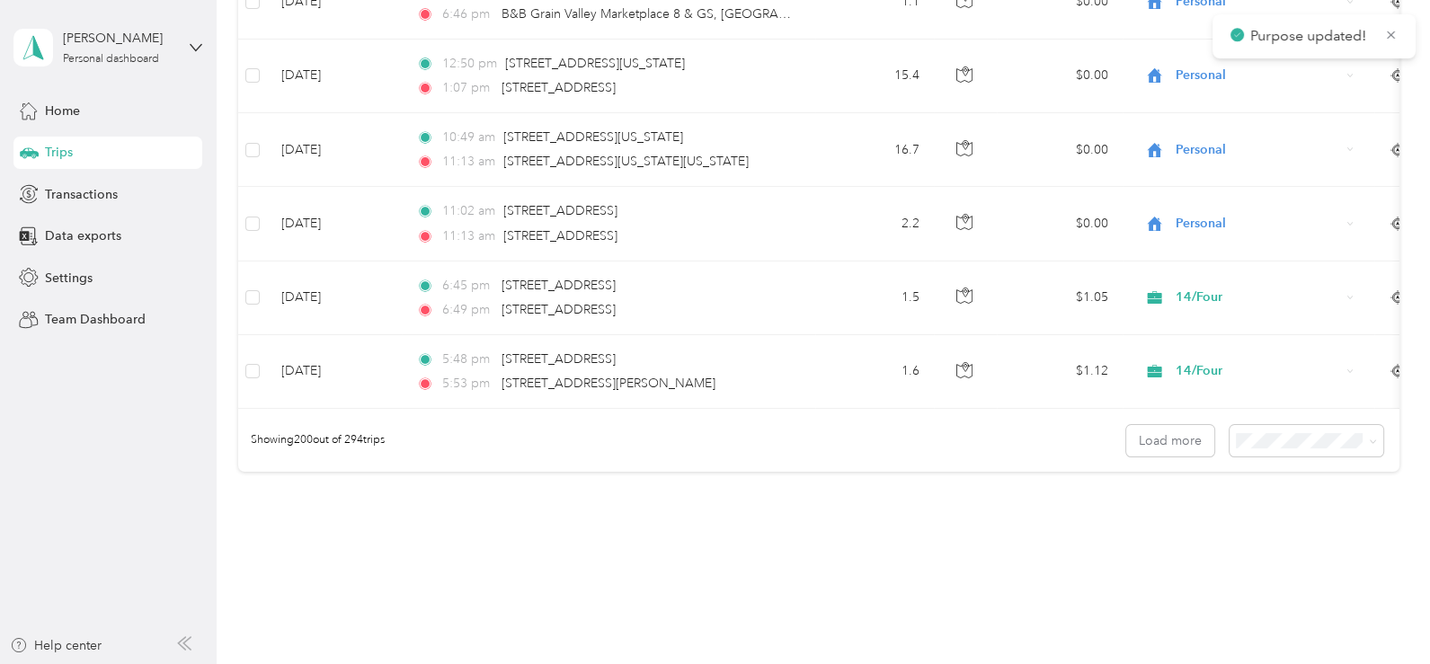
scroll to position [14716, 0]
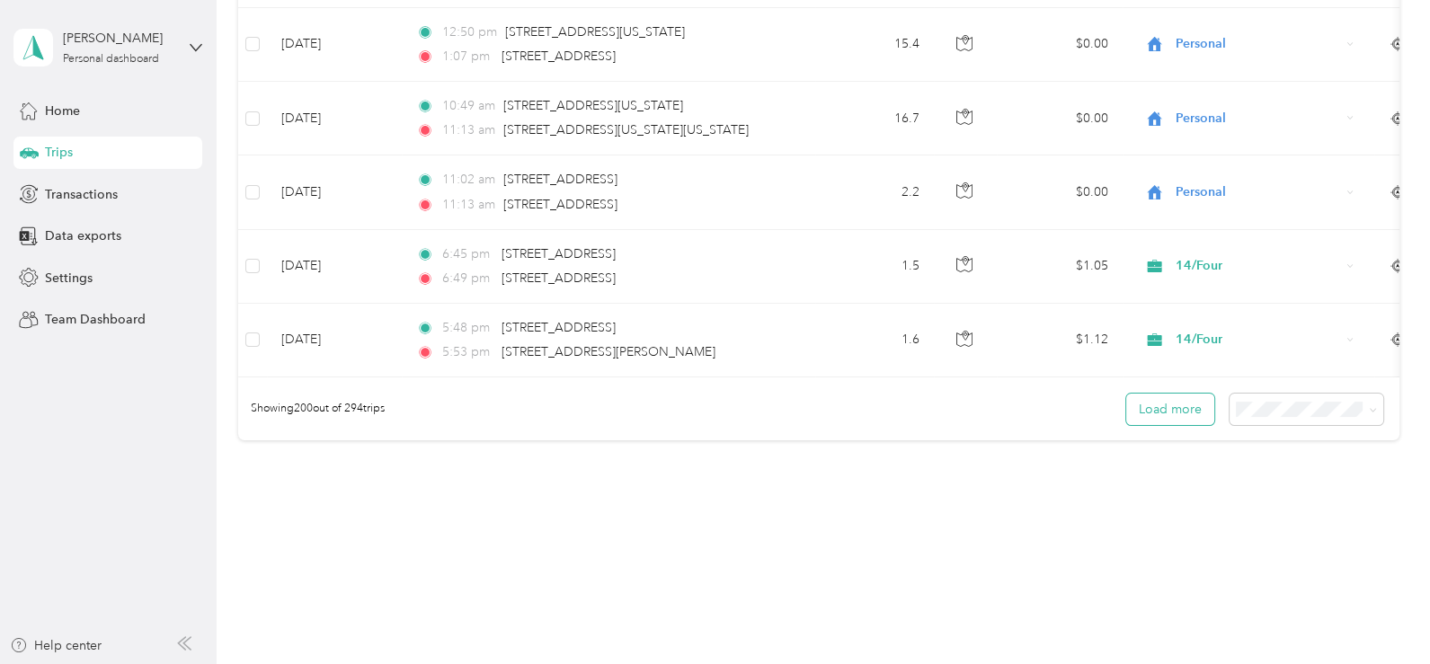
click at [1164, 394] on button "Load more" at bounding box center [1171, 409] width 88 height 31
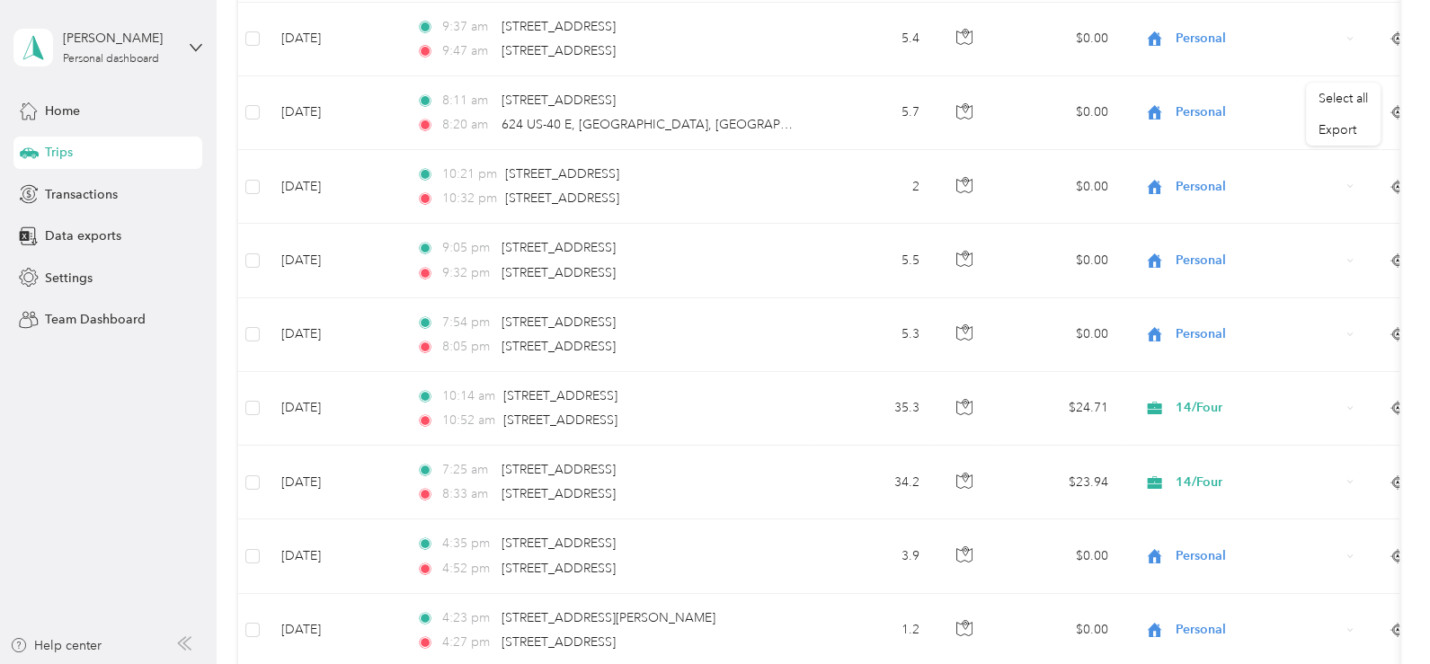
scroll to position [0, 0]
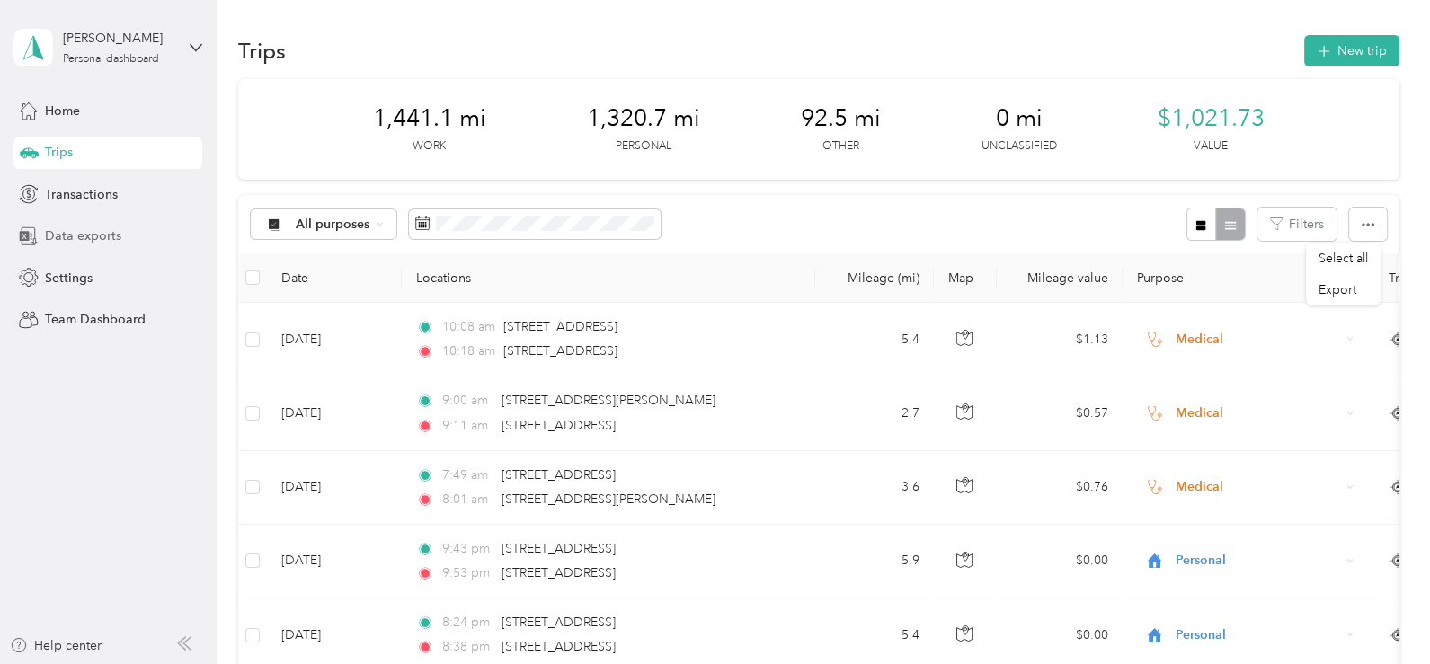
click at [121, 238] on div "Data exports" at bounding box center [107, 236] width 189 height 32
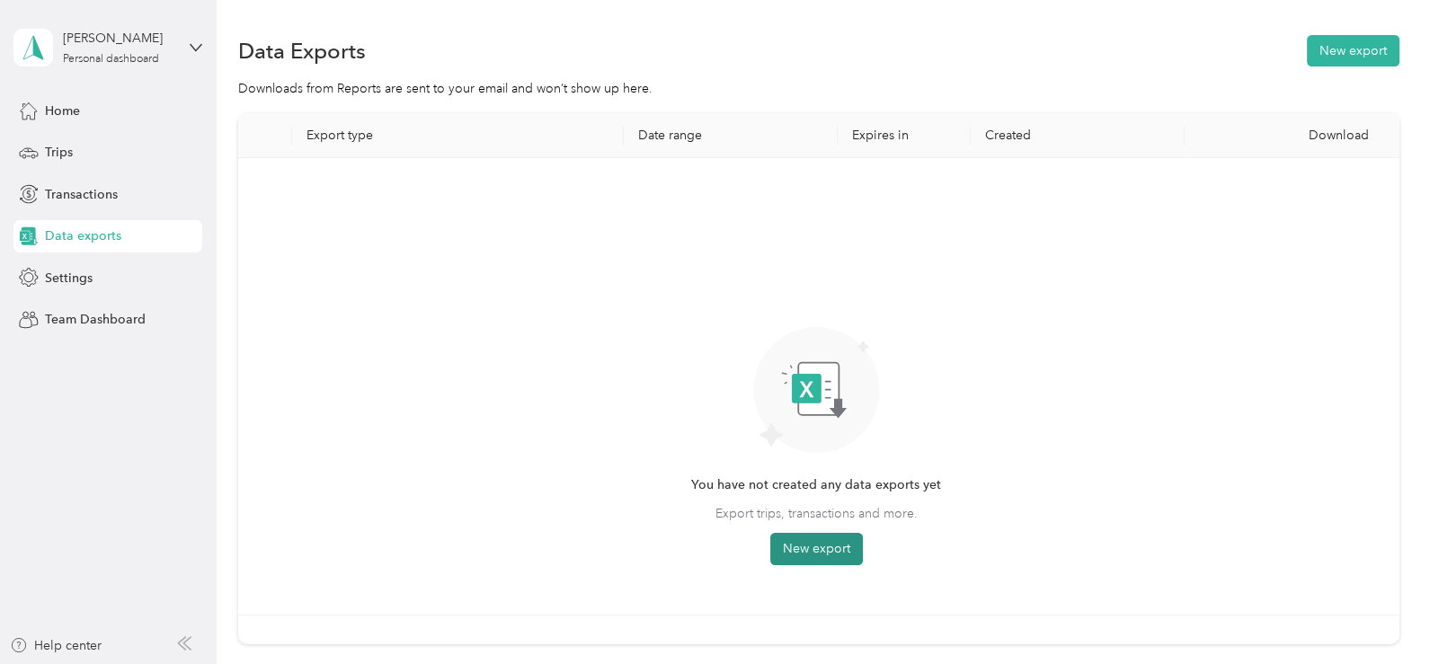
click at [826, 551] on button "New export" at bounding box center [817, 549] width 93 height 32
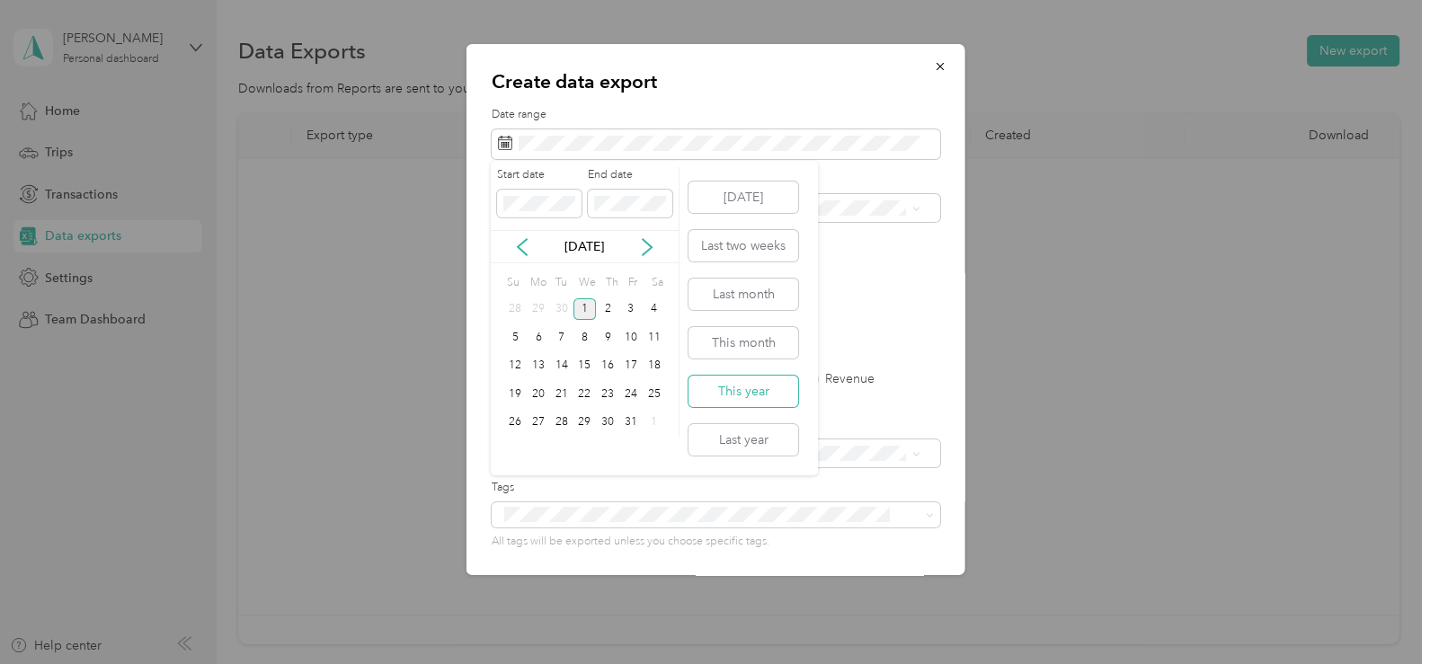
click at [755, 398] on button "This year" at bounding box center [744, 391] width 110 height 31
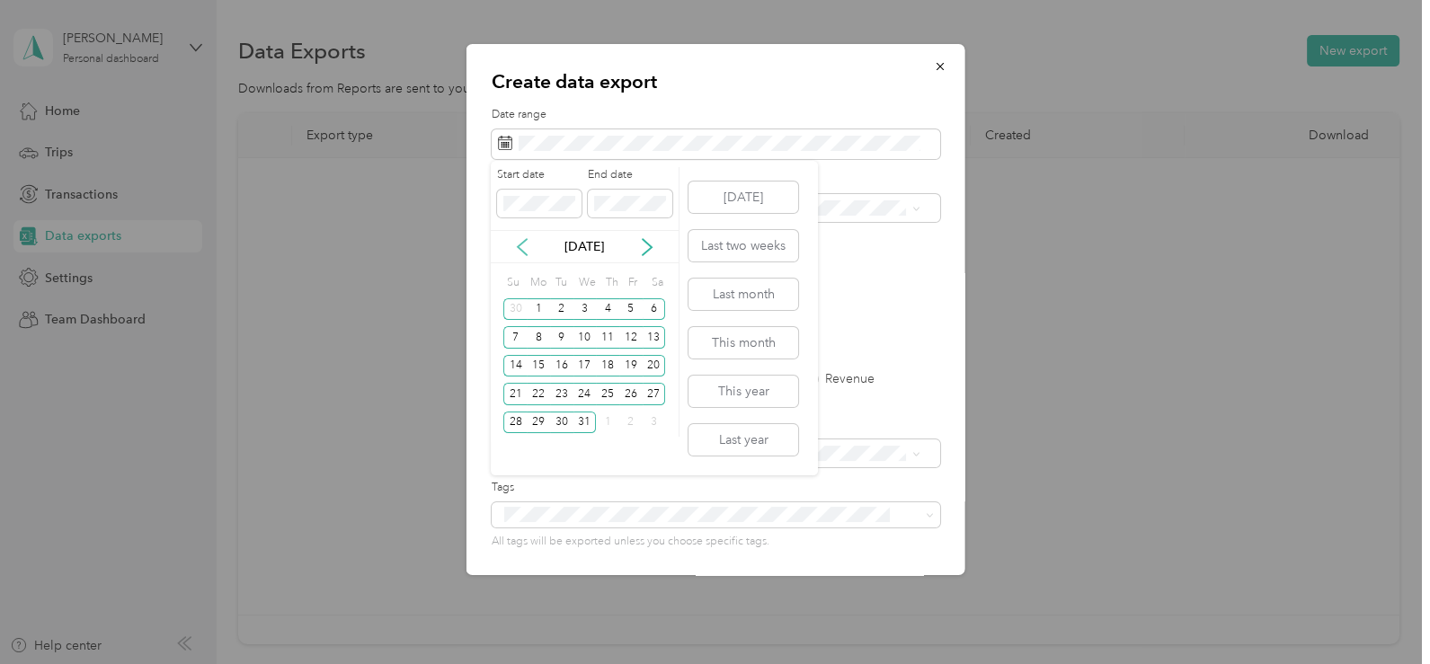
click at [522, 248] on icon at bounding box center [522, 247] width 18 height 18
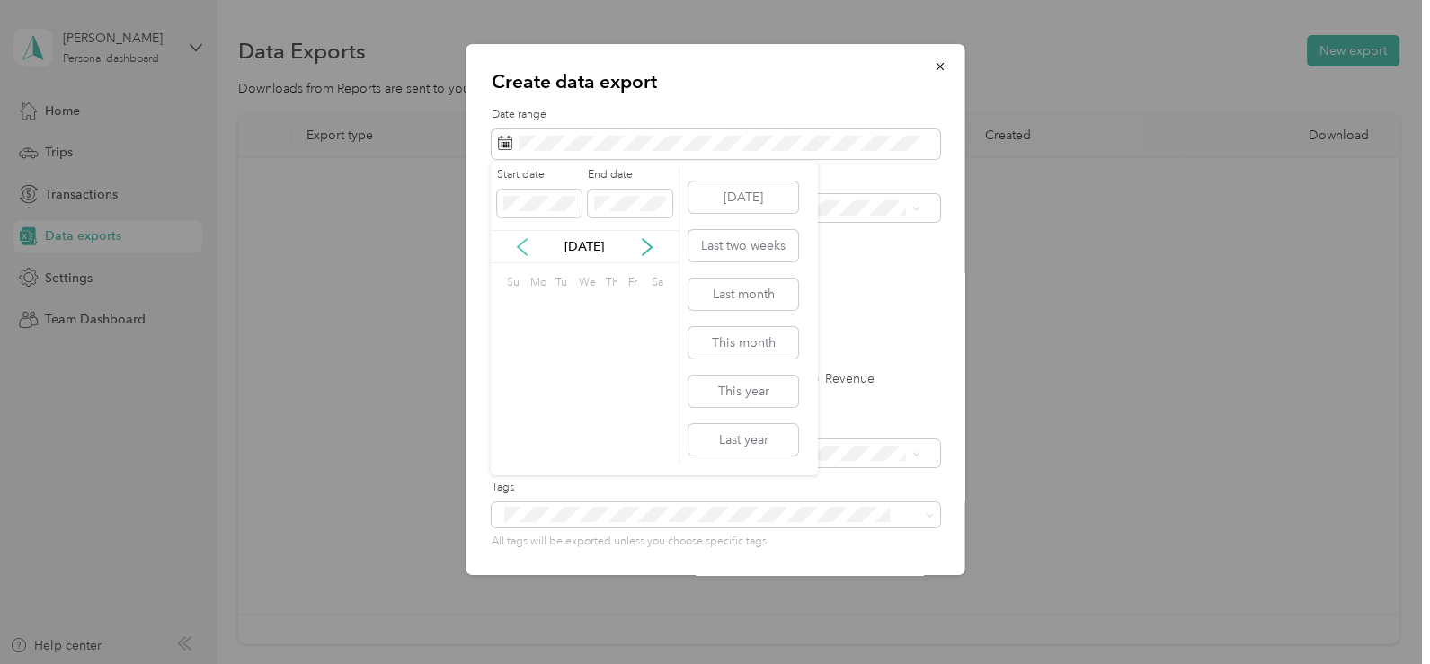
click at [522, 248] on icon at bounding box center [522, 247] width 18 height 18
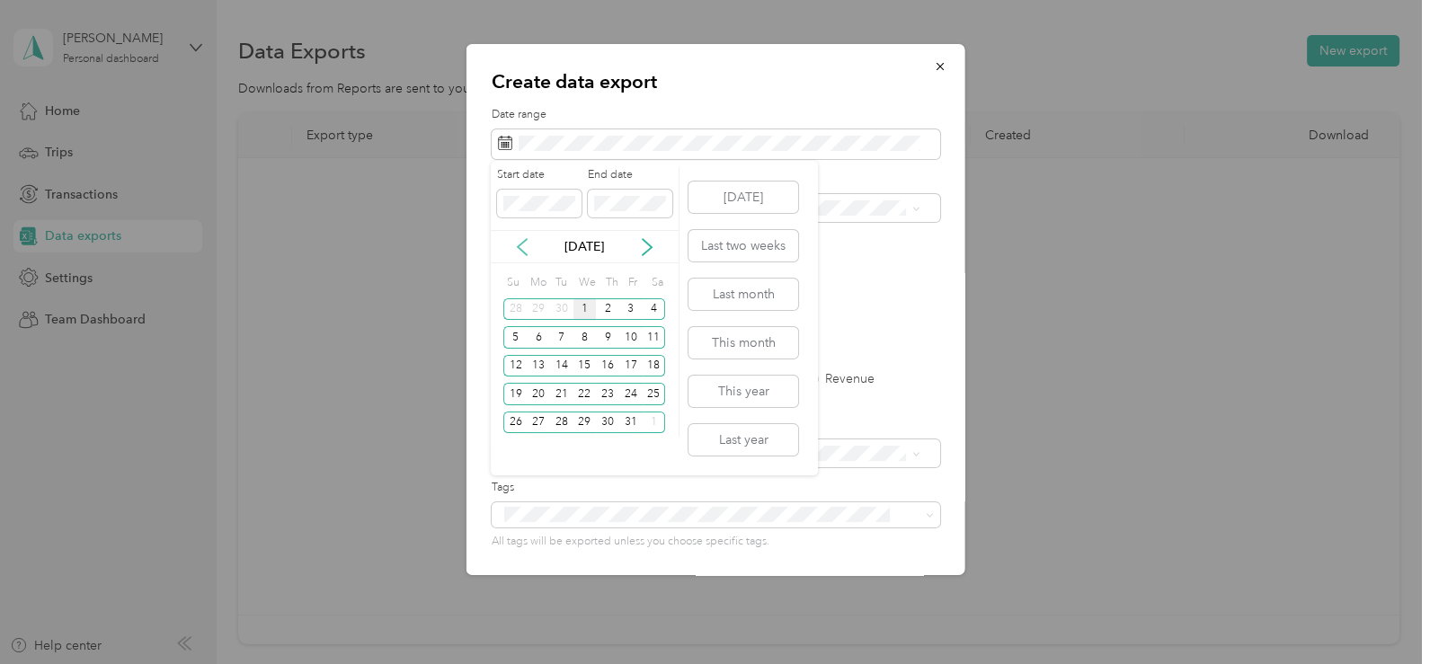
click at [522, 248] on icon at bounding box center [522, 247] width 18 height 18
click at [565, 422] on div "30" at bounding box center [561, 423] width 23 height 22
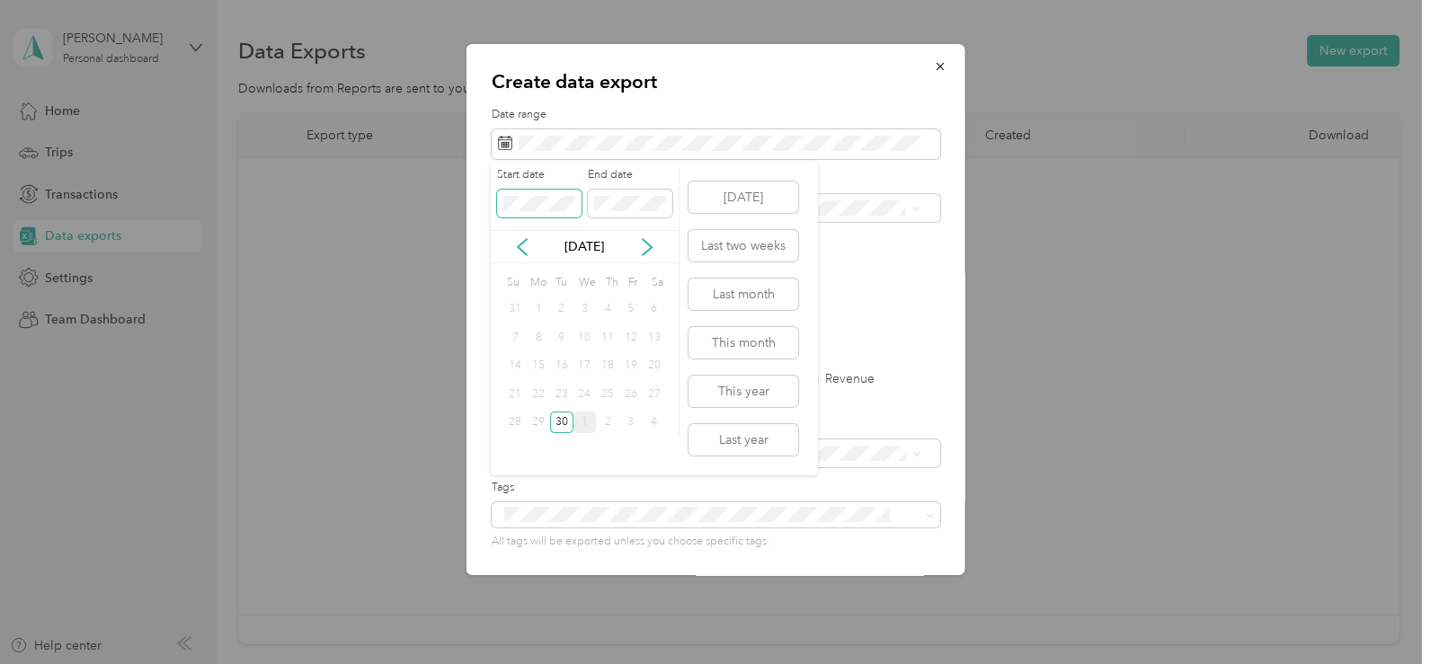
click at [467, 664] on div "Create data export Date range Purpose Advanced filters File format Excel CSV PD…" at bounding box center [710, 664] width 1421 height 0
click at [749, 395] on button "This year" at bounding box center [744, 391] width 110 height 31
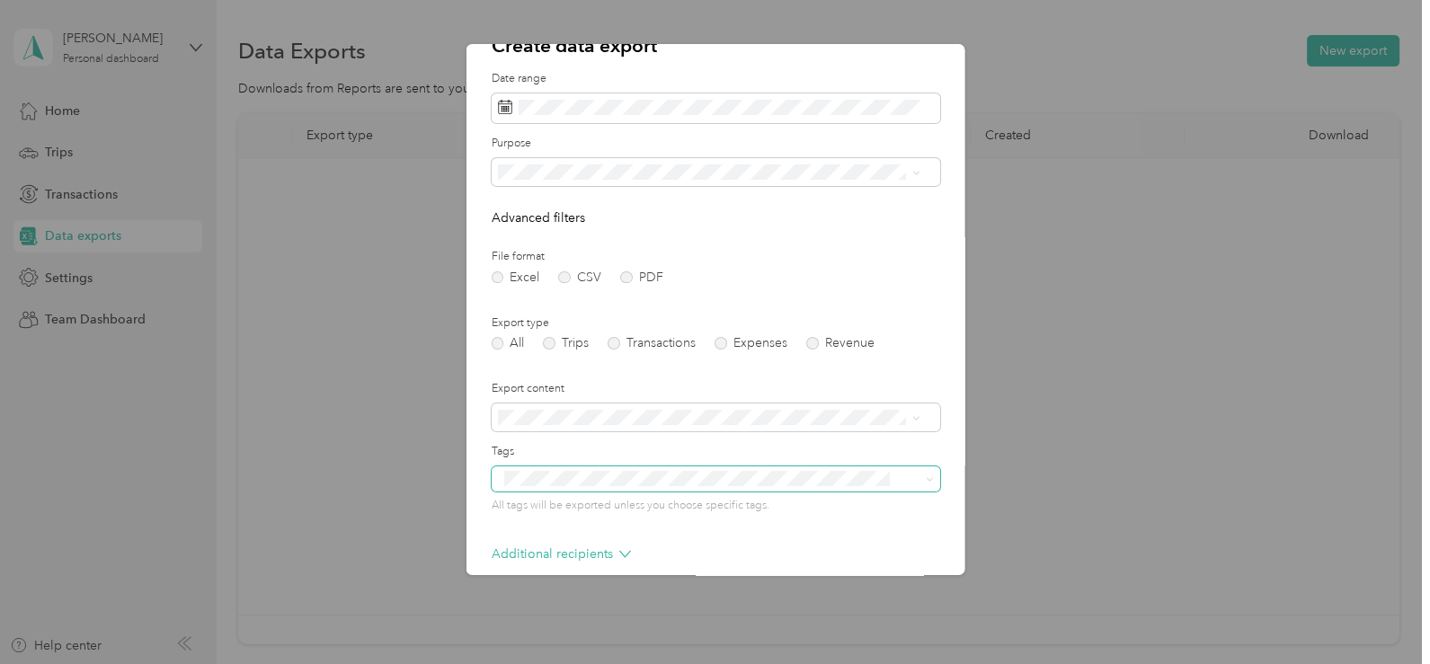
scroll to position [121, 0]
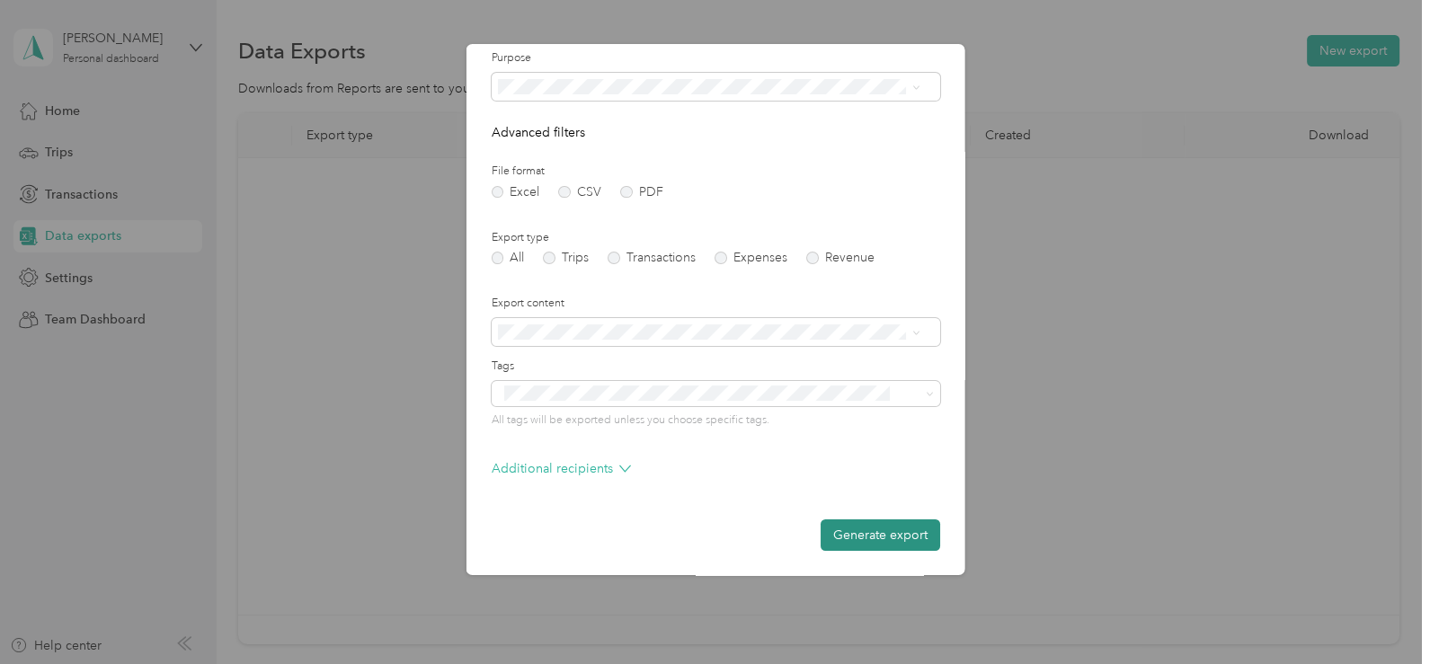
click at [864, 539] on button "Generate export" at bounding box center [880, 535] width 120 height 31
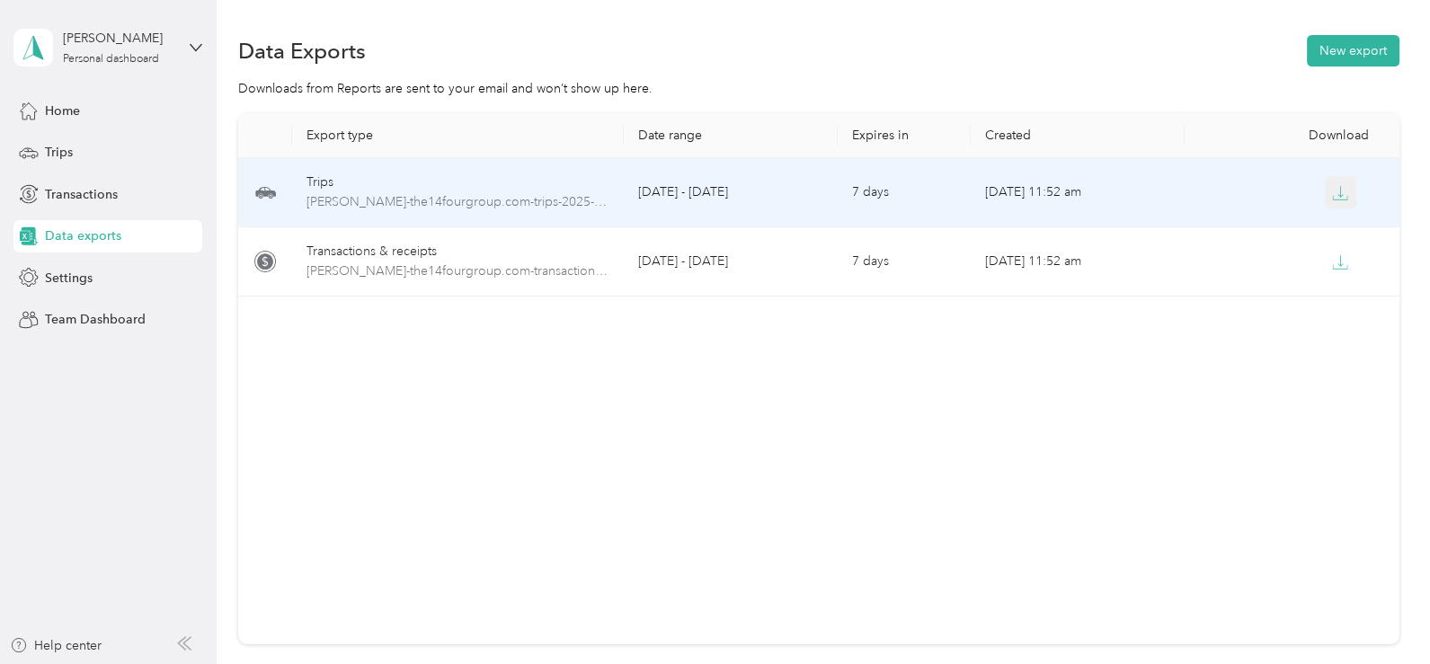
click at [1339, 196] on icon "button" at bounding box center [1341, 191] width 5 height 11
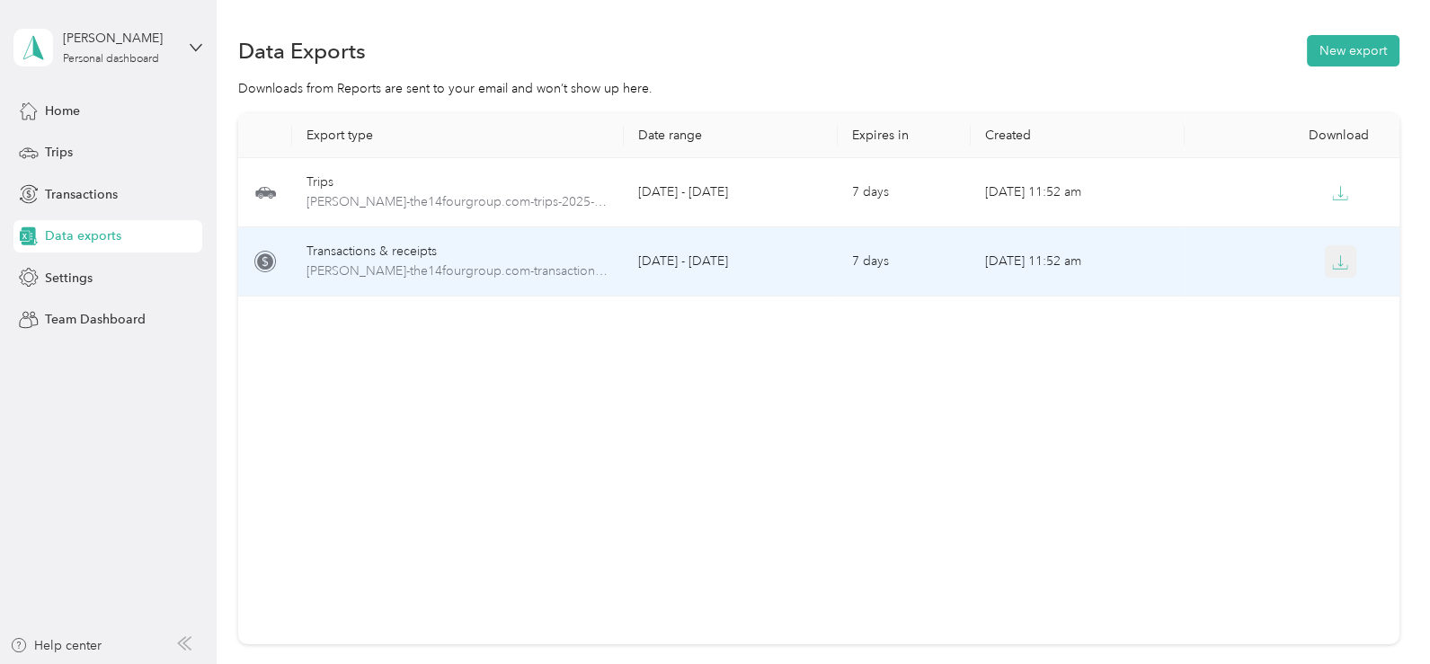
click at [1332, 256] on icon "button" at bounding box center [1340, 262] width 16 height 16
